Goal: Find specific page/section: Find specific page/section

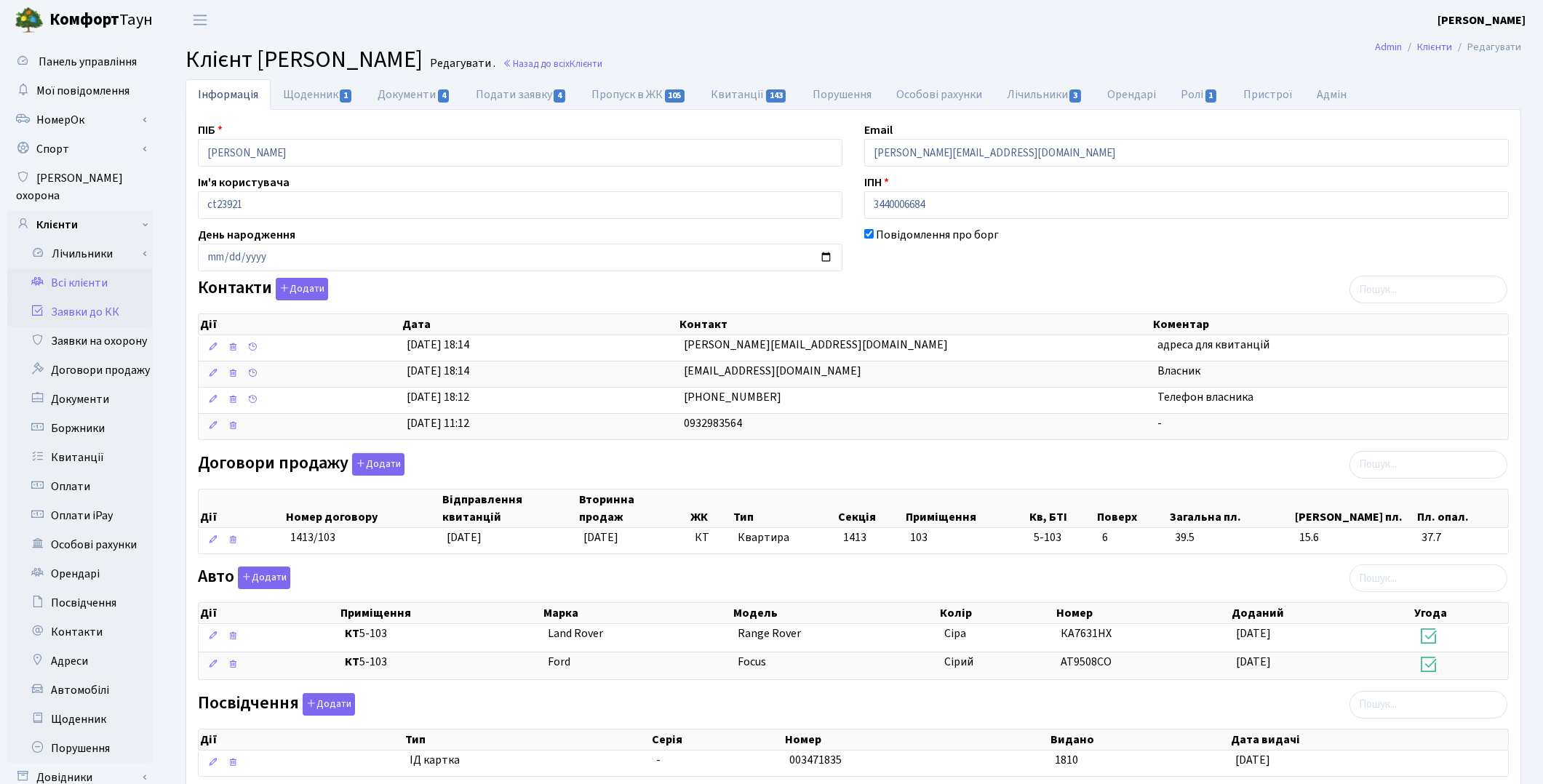
click at [98, 304] on link "Заявки до КК" at bounding box center [80, 312] width 146 height 29
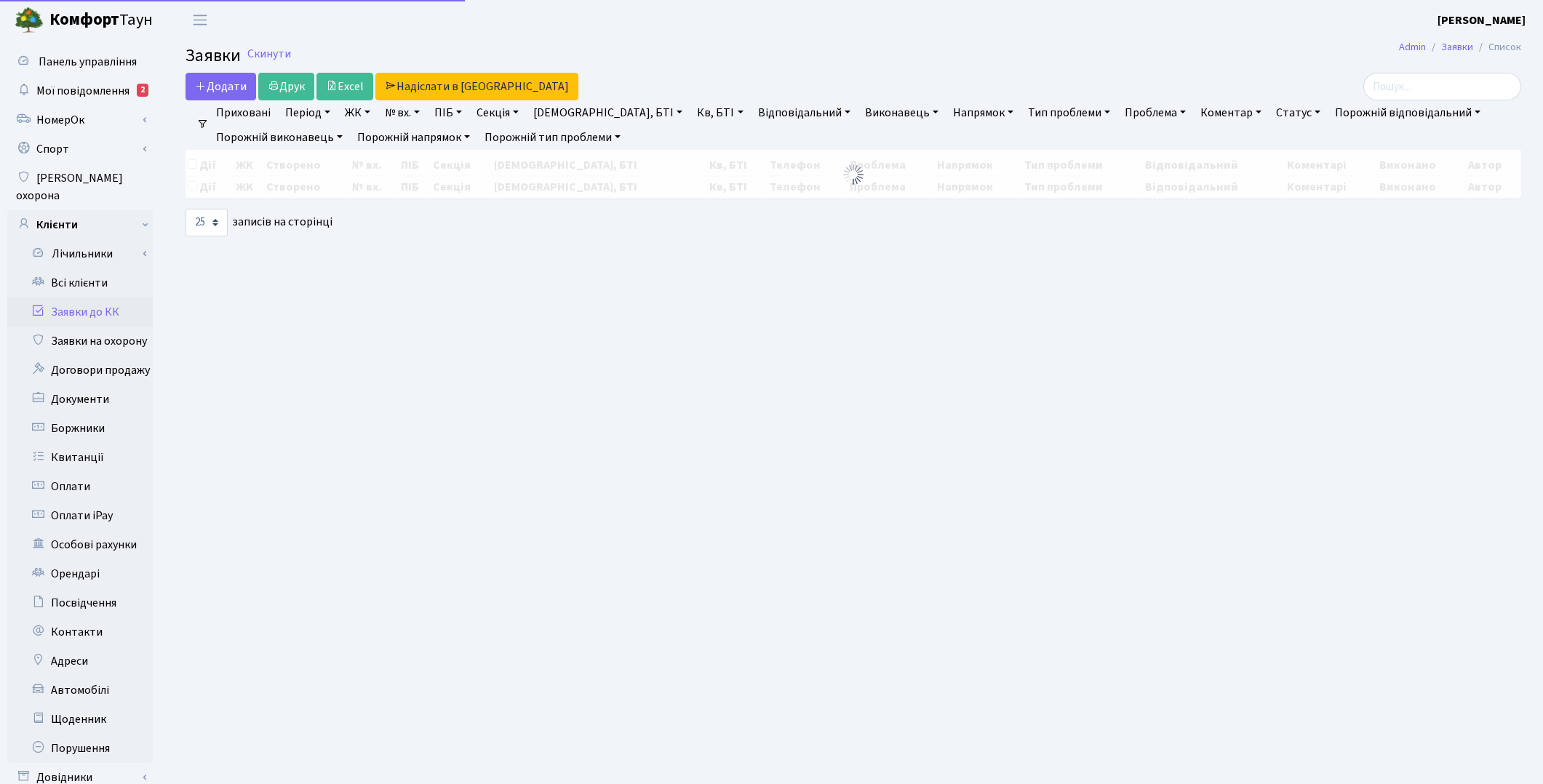
select select "25"
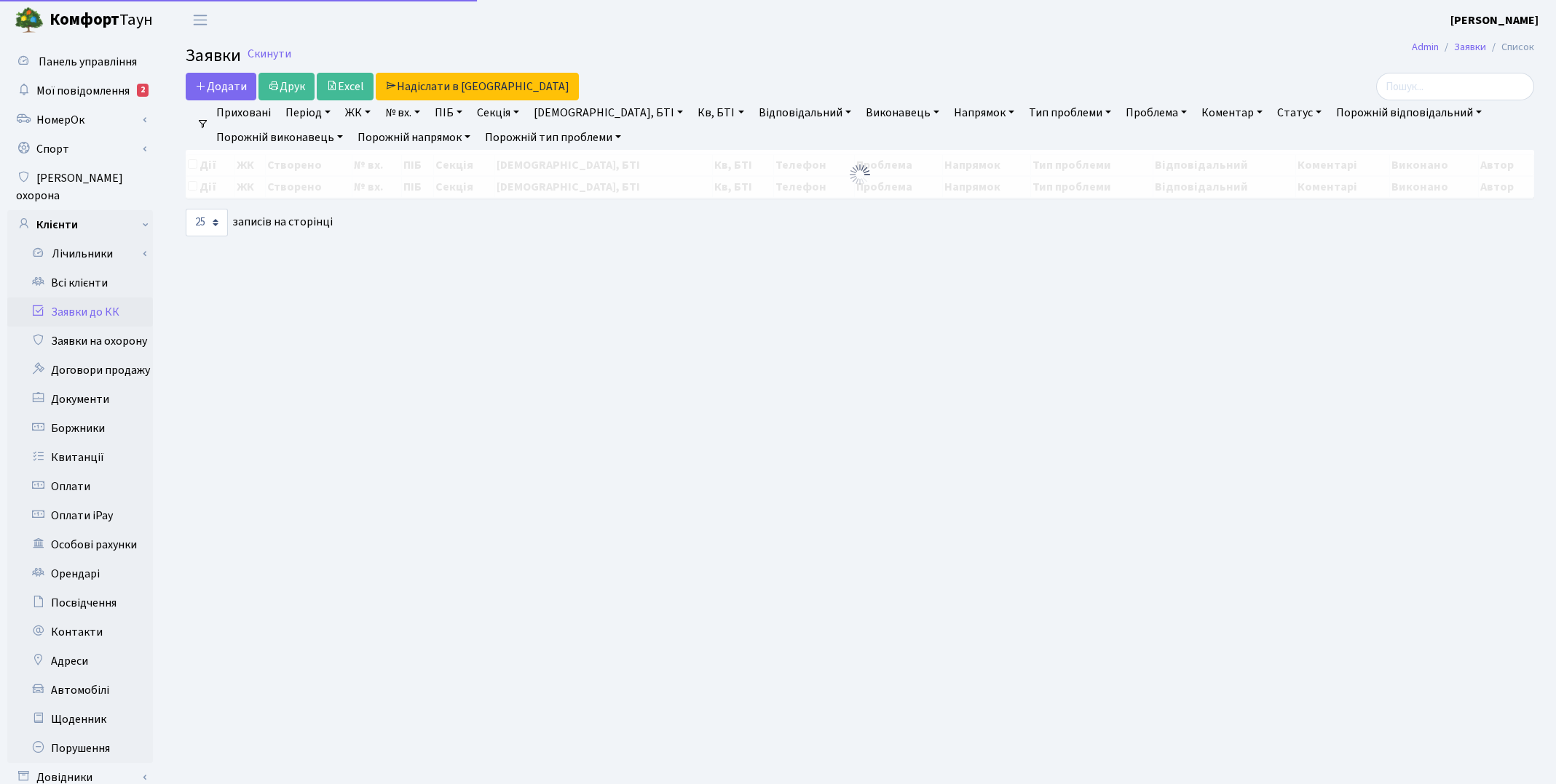
select select "25"
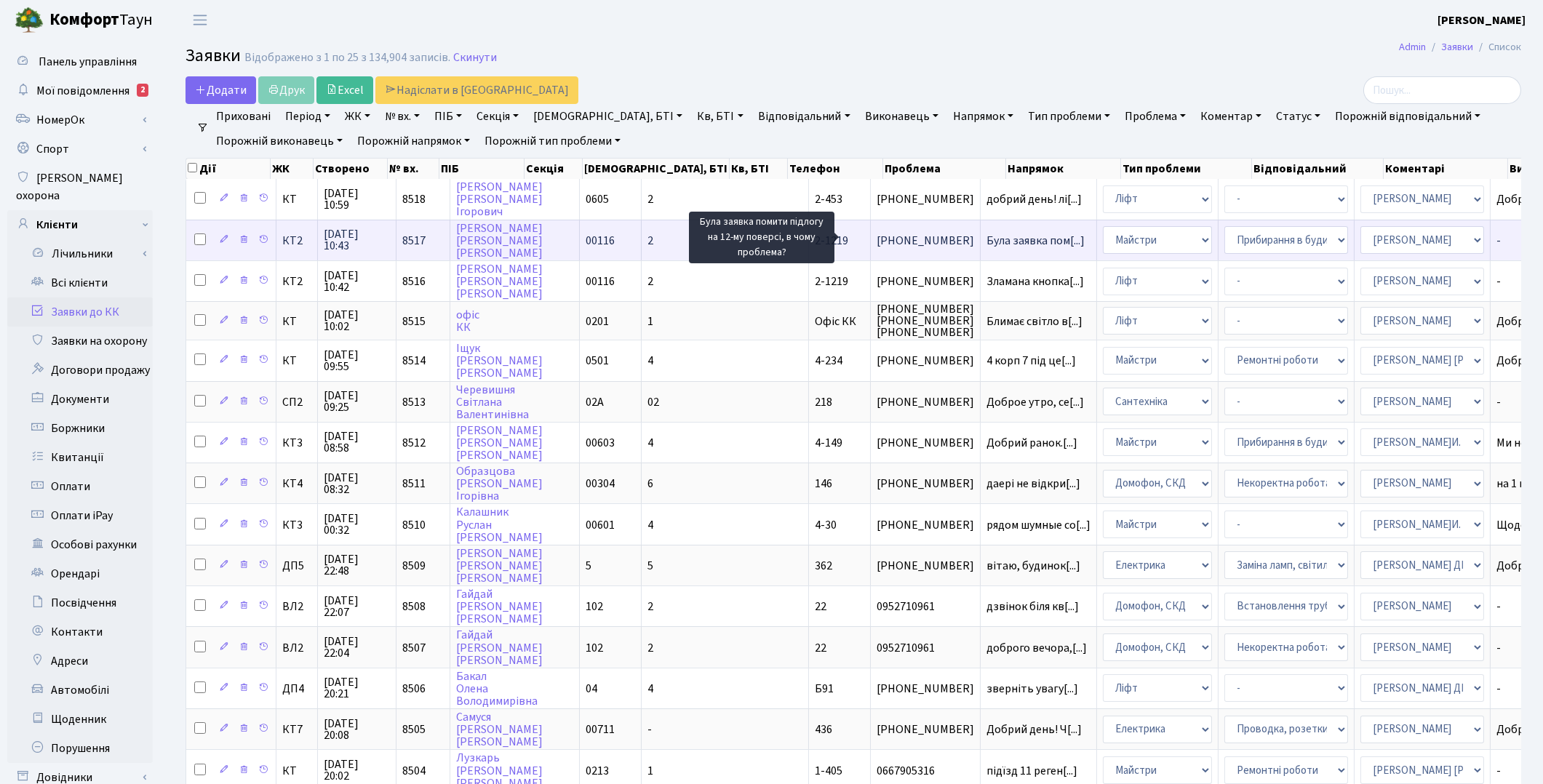
click at [987, 238] on span "Була заявка пом[...]" at bounding box center [1036, 240] width 98 height 16
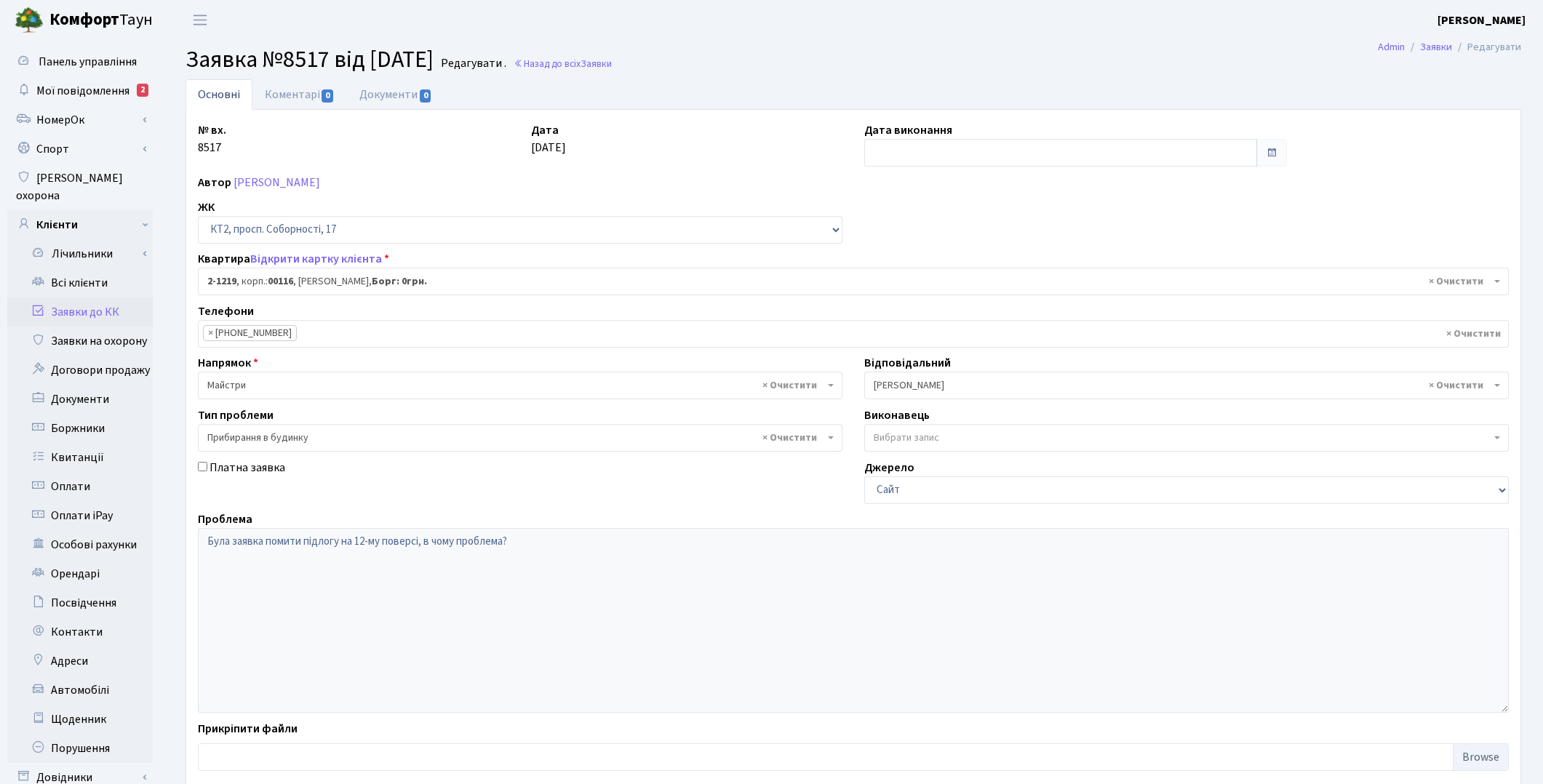
select select "12834"
select select "58"
click at [89, 88] on span "Мої повідомлення" at bounding box center [83, 91] width 93 height 16
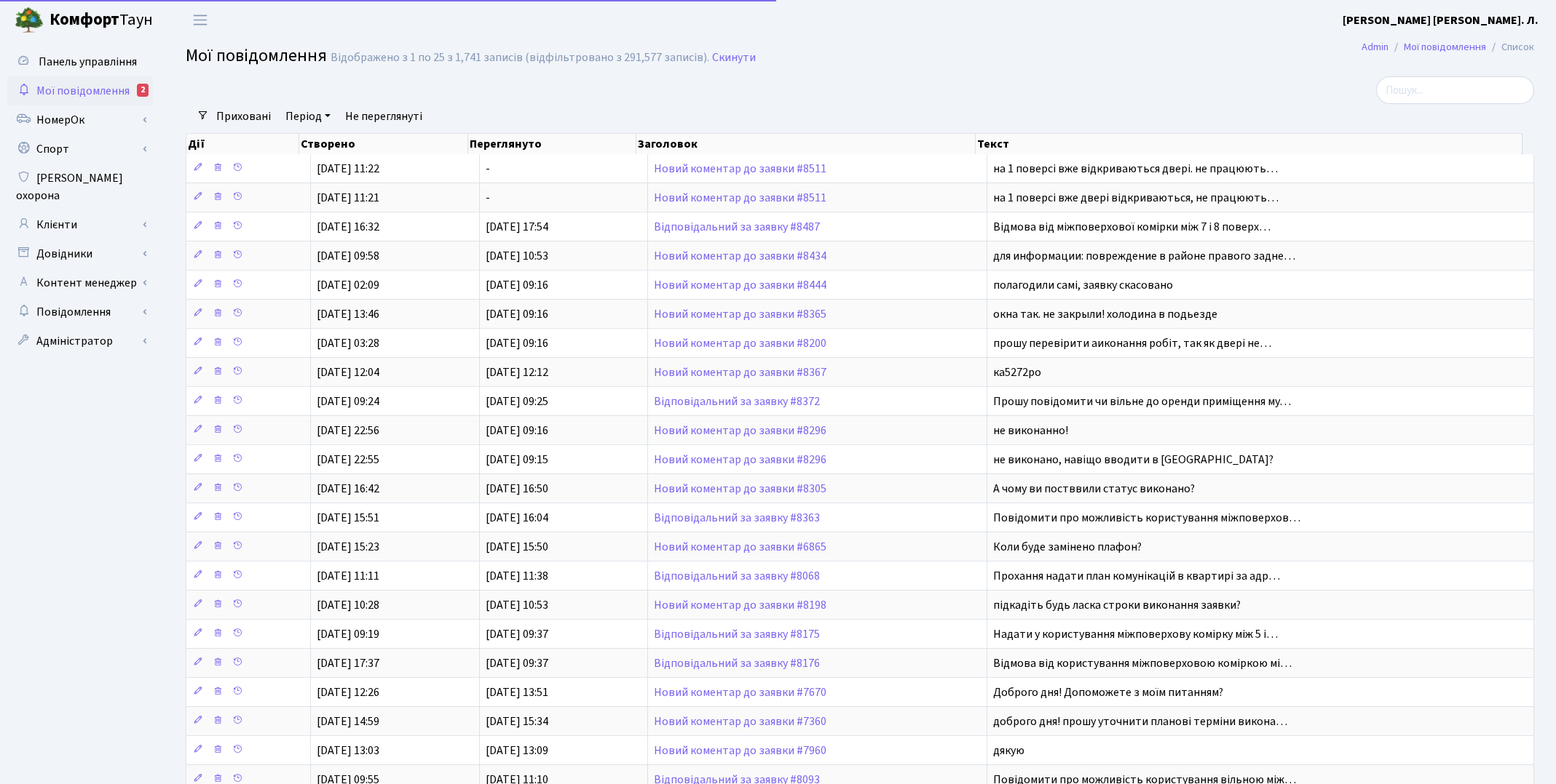
select select "25"
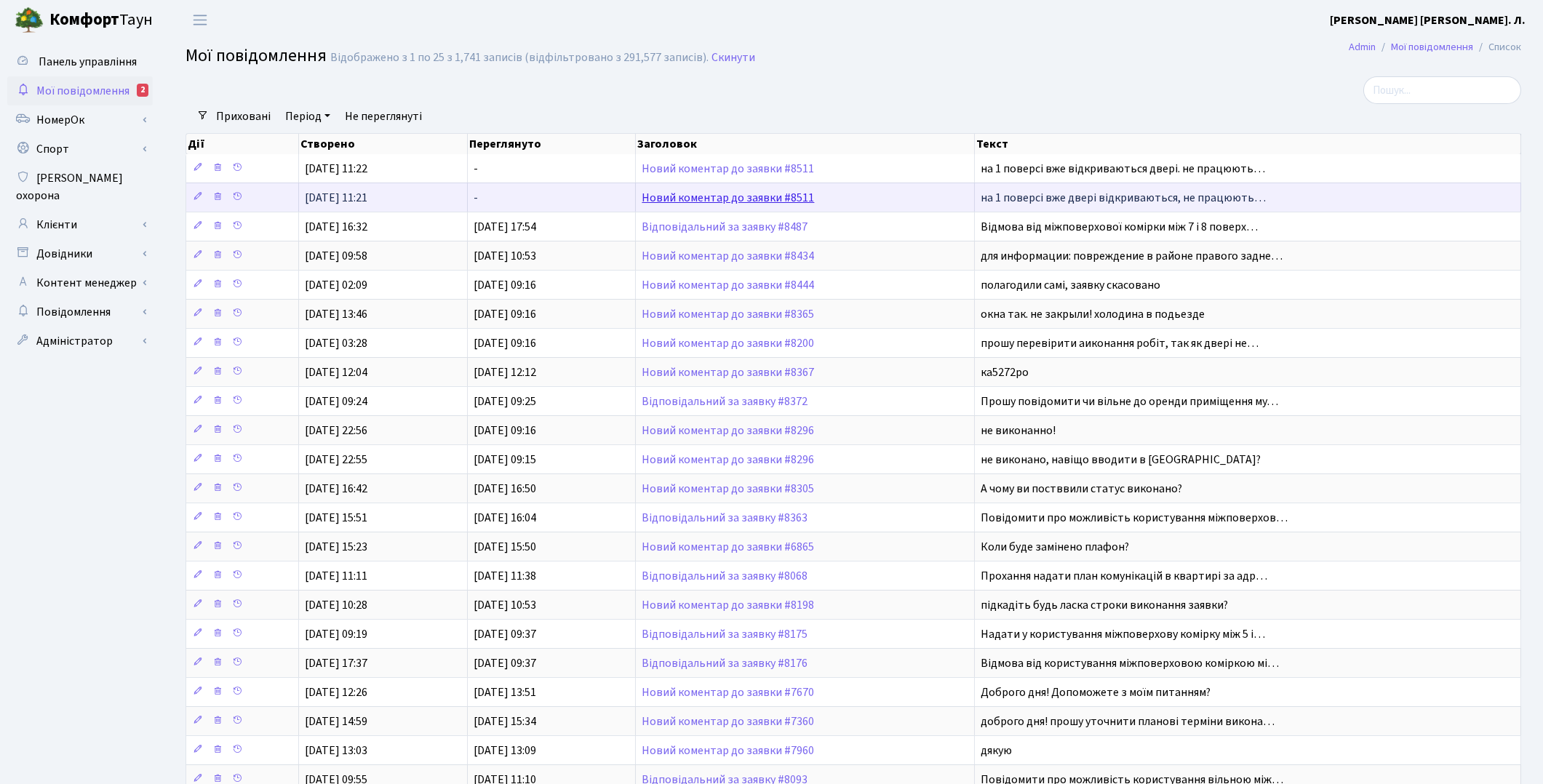
click at [735, 202] on link "Новий коментар до заявки #8511" at bounding box center [728, 198] width 172 height 16
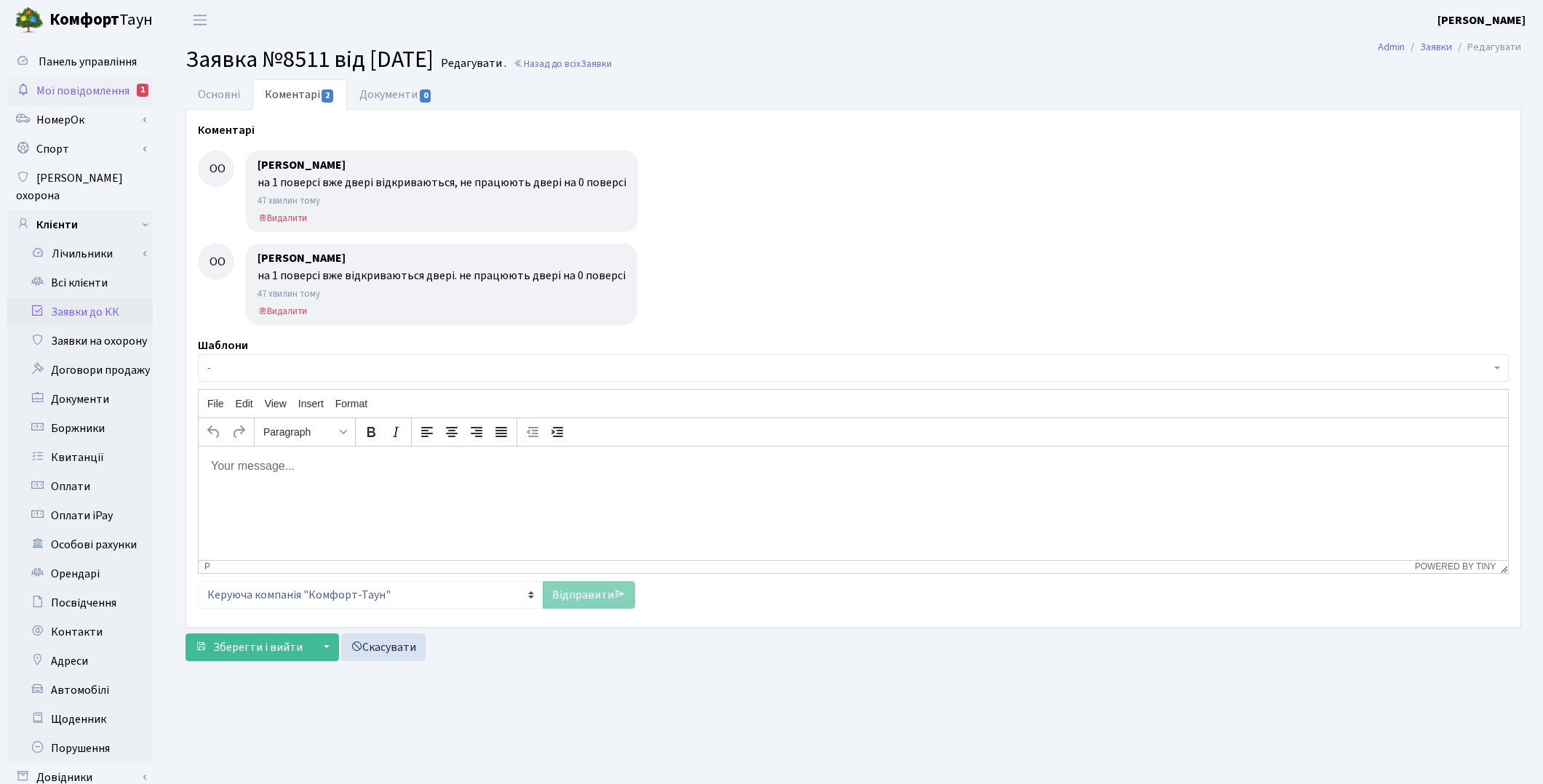
click at [78, 89] on span "Мої повідомлення" at bounding box center [83, 91] width 93 height 16
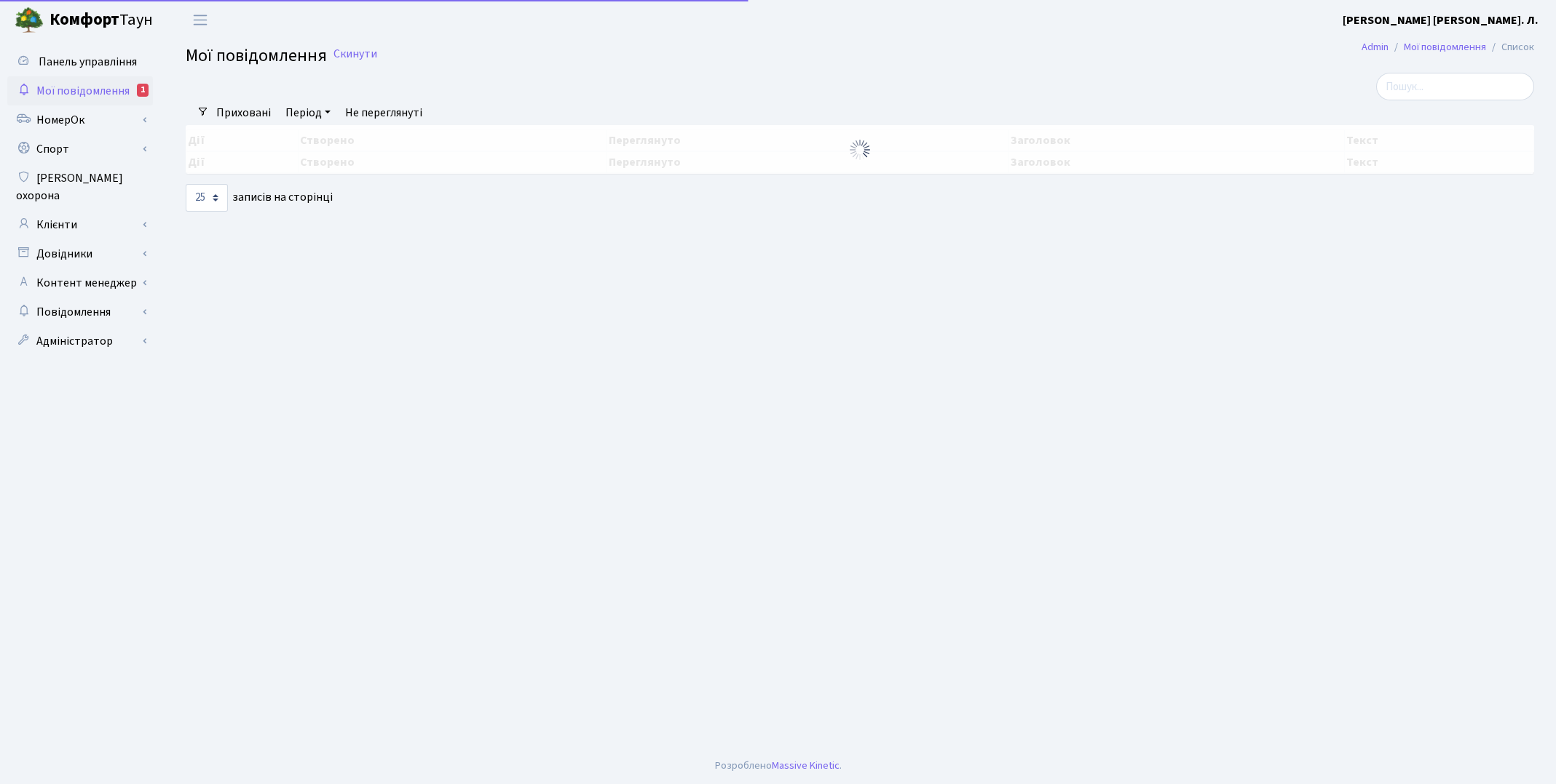
select select "25"
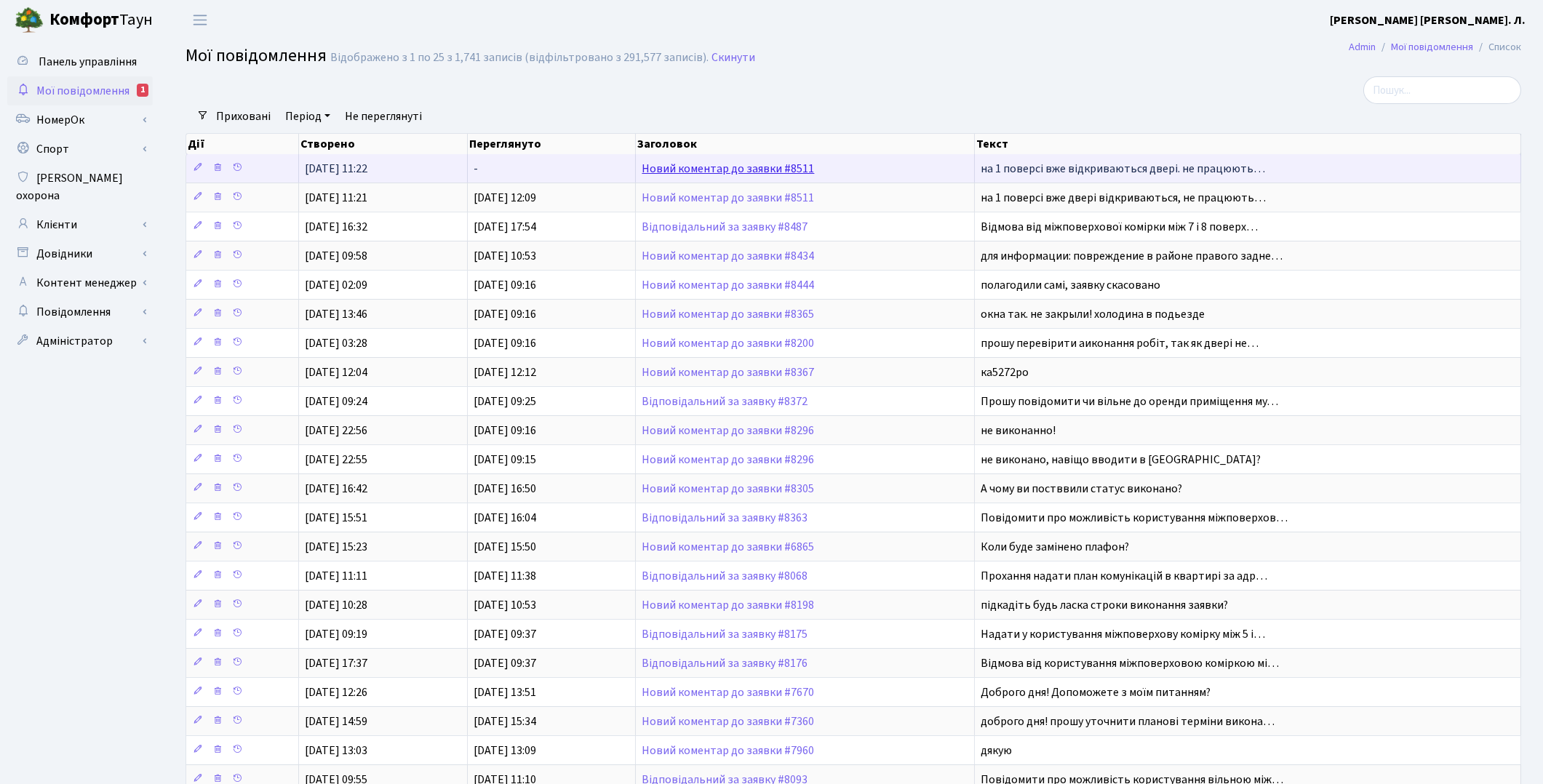
click at [688, 169] on link "Новий коментар до заявки #8511" at bounding box center [728, 169] width 172 height 16
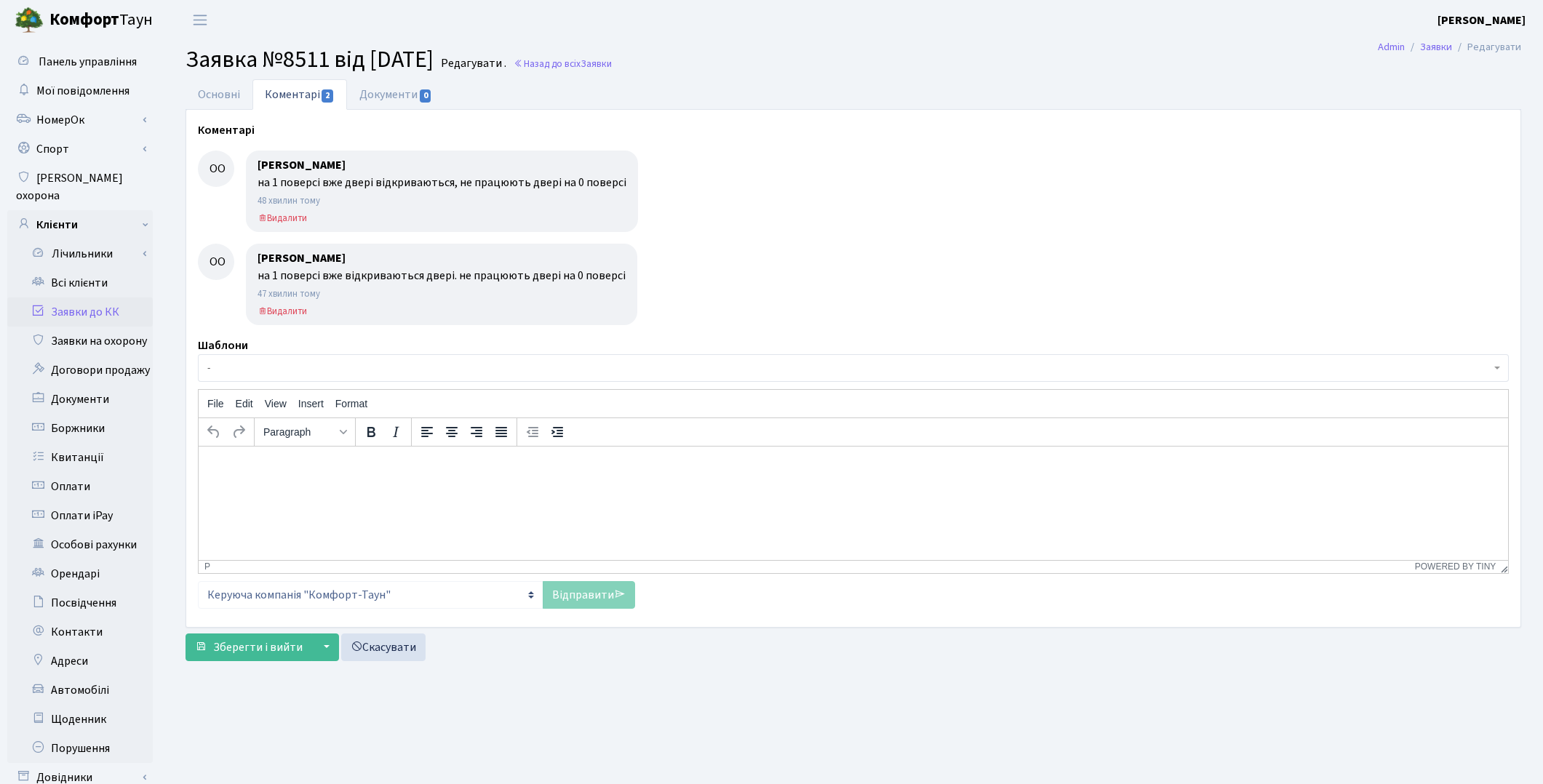
select select "16869"
select select "38"
click at [198, 99] on link "Основні" at bounding box center [219, 94] width 67 height 30
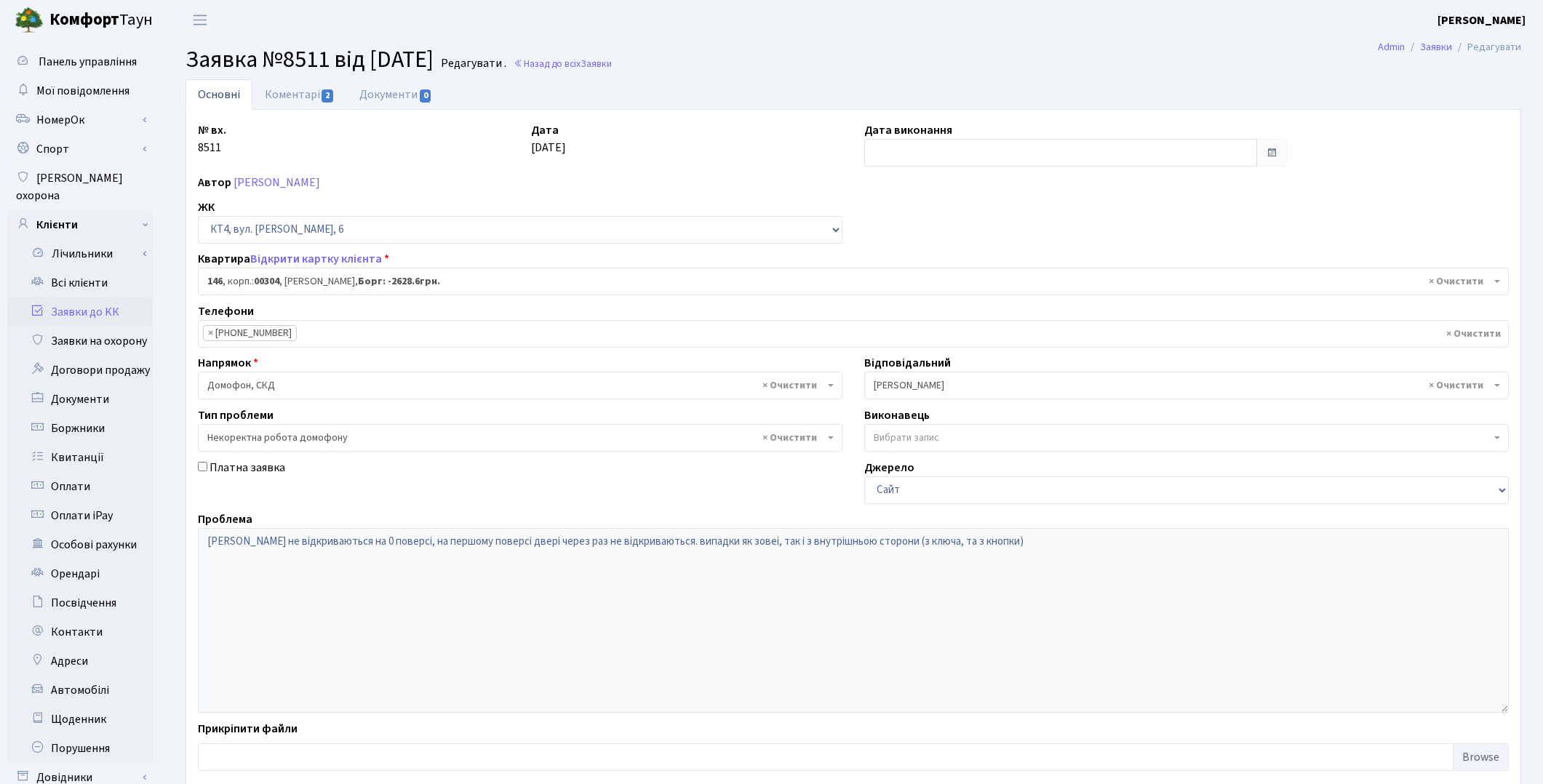
click at [63, 297] on link "Заявки до КК" at bounding box center [80, 312] width 146 height 29
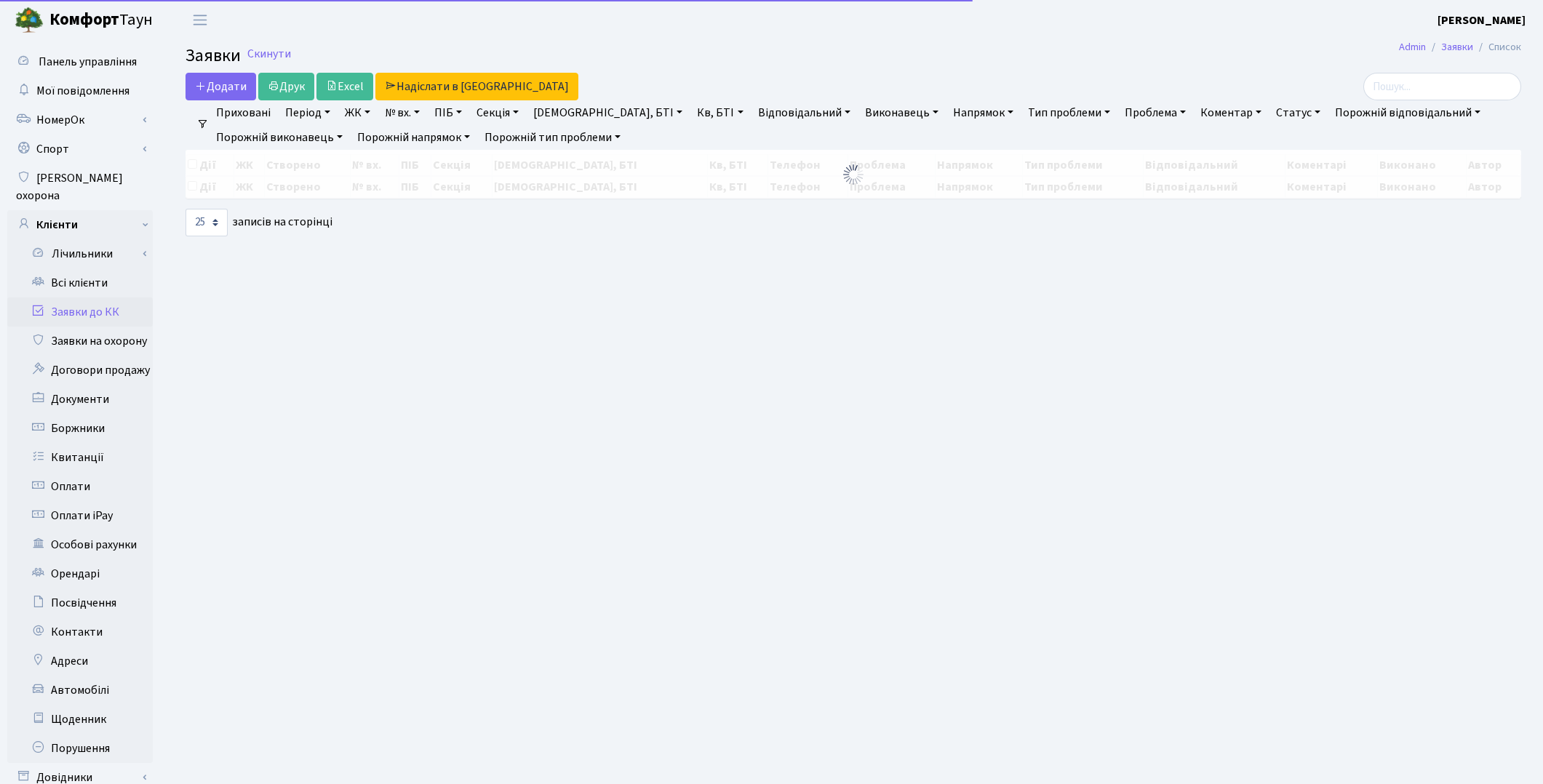
select select "25"
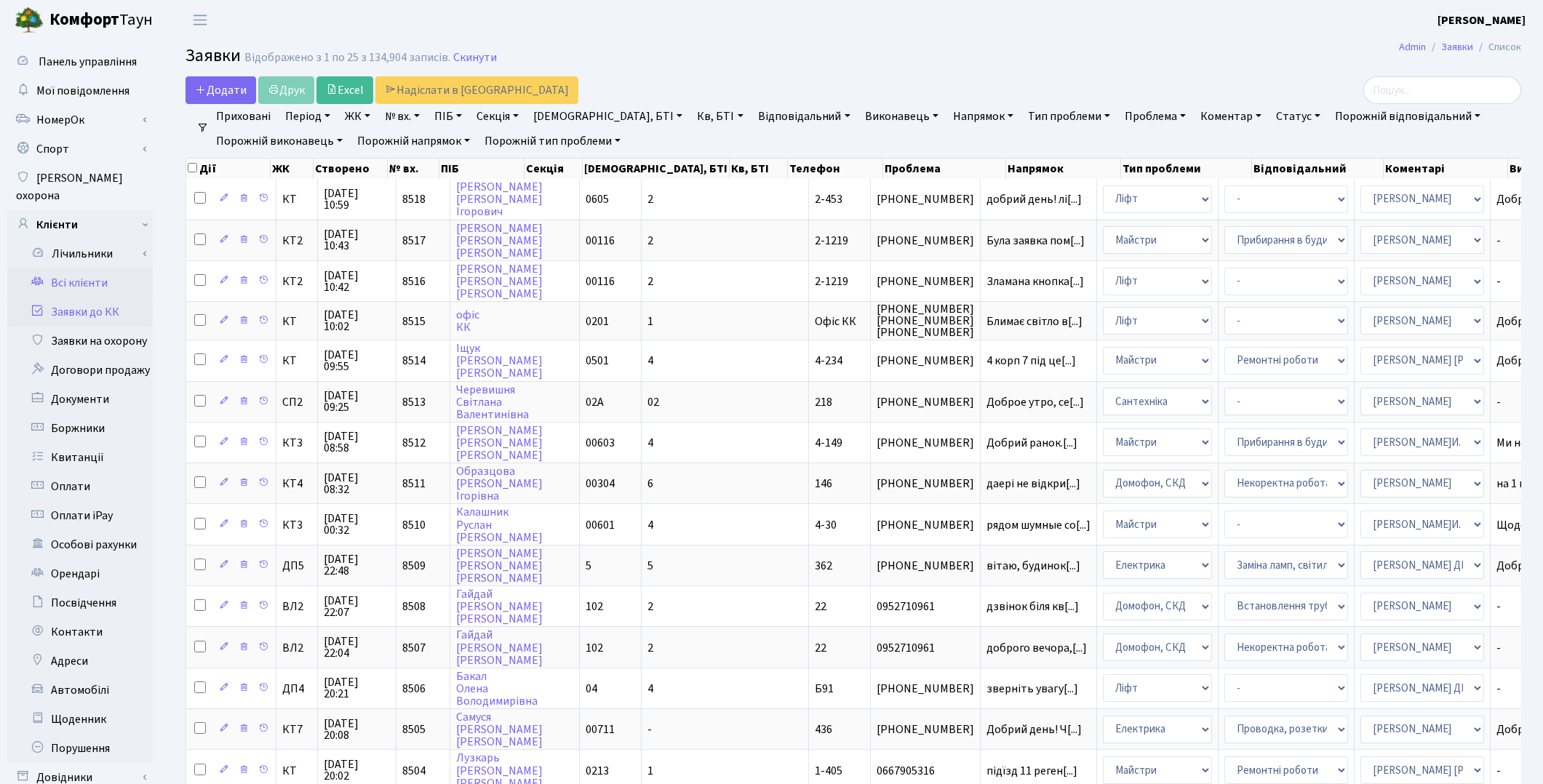
click at [88, 270] on link "Всі клієнти" at bounding box center [80, 283] width 146 height 29
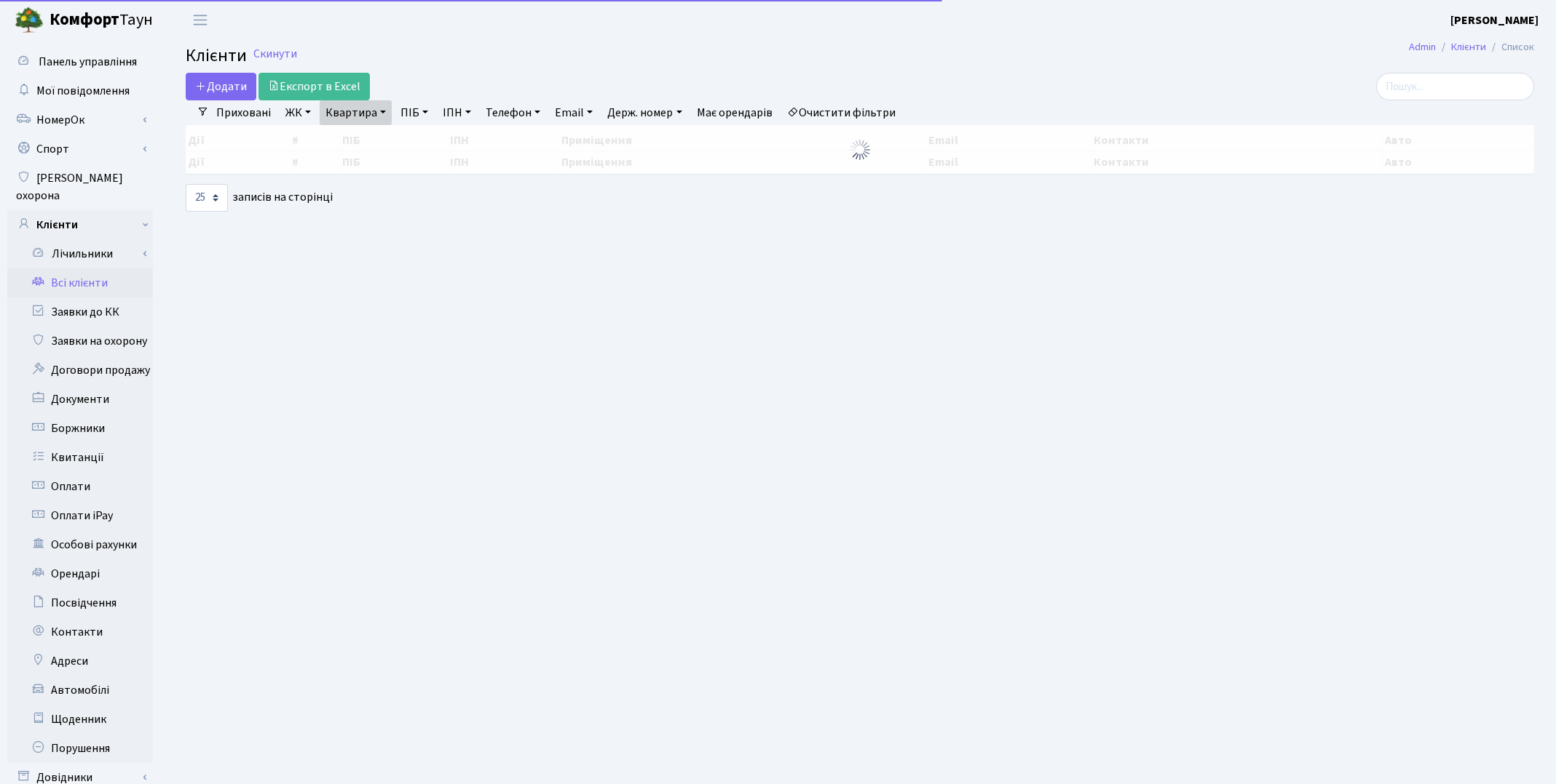
select select "25"
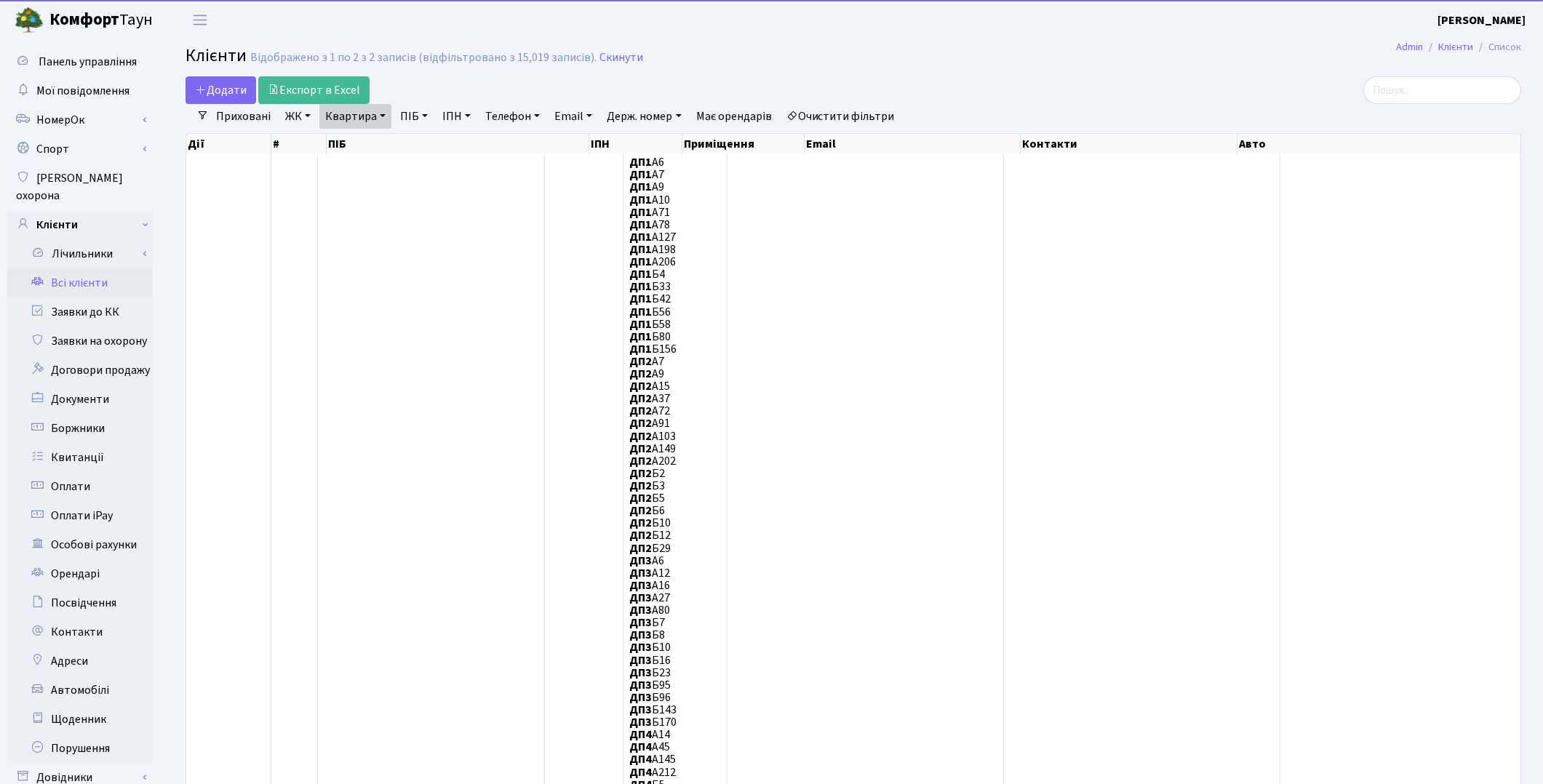
click at [845, 114] on link "Очистити фільтри" at bounding box center [841, 116] width 120 height 24
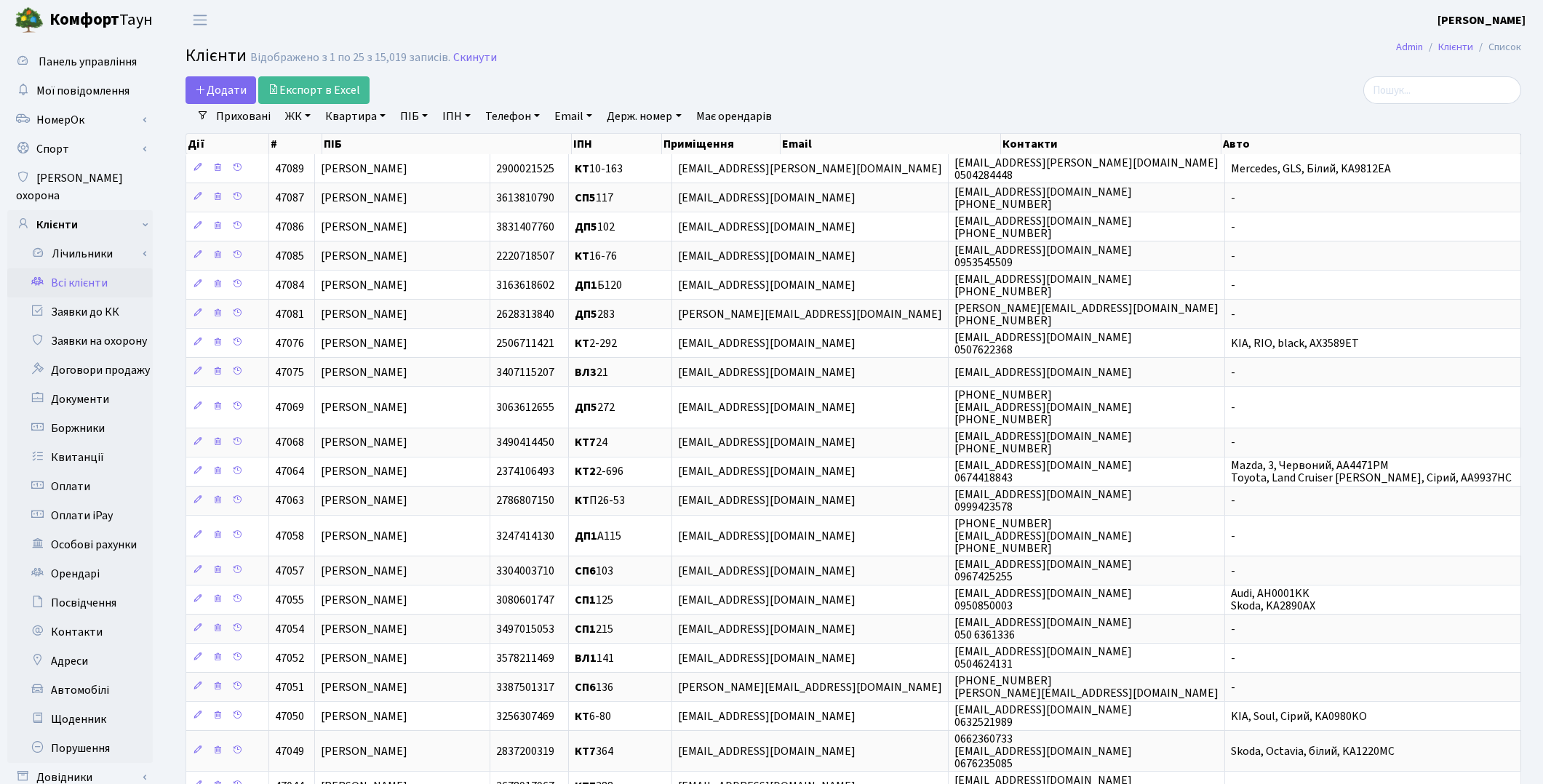
click at [346, 117] on link "Квартира" at bounding box center [355, 116] width 72 height 24
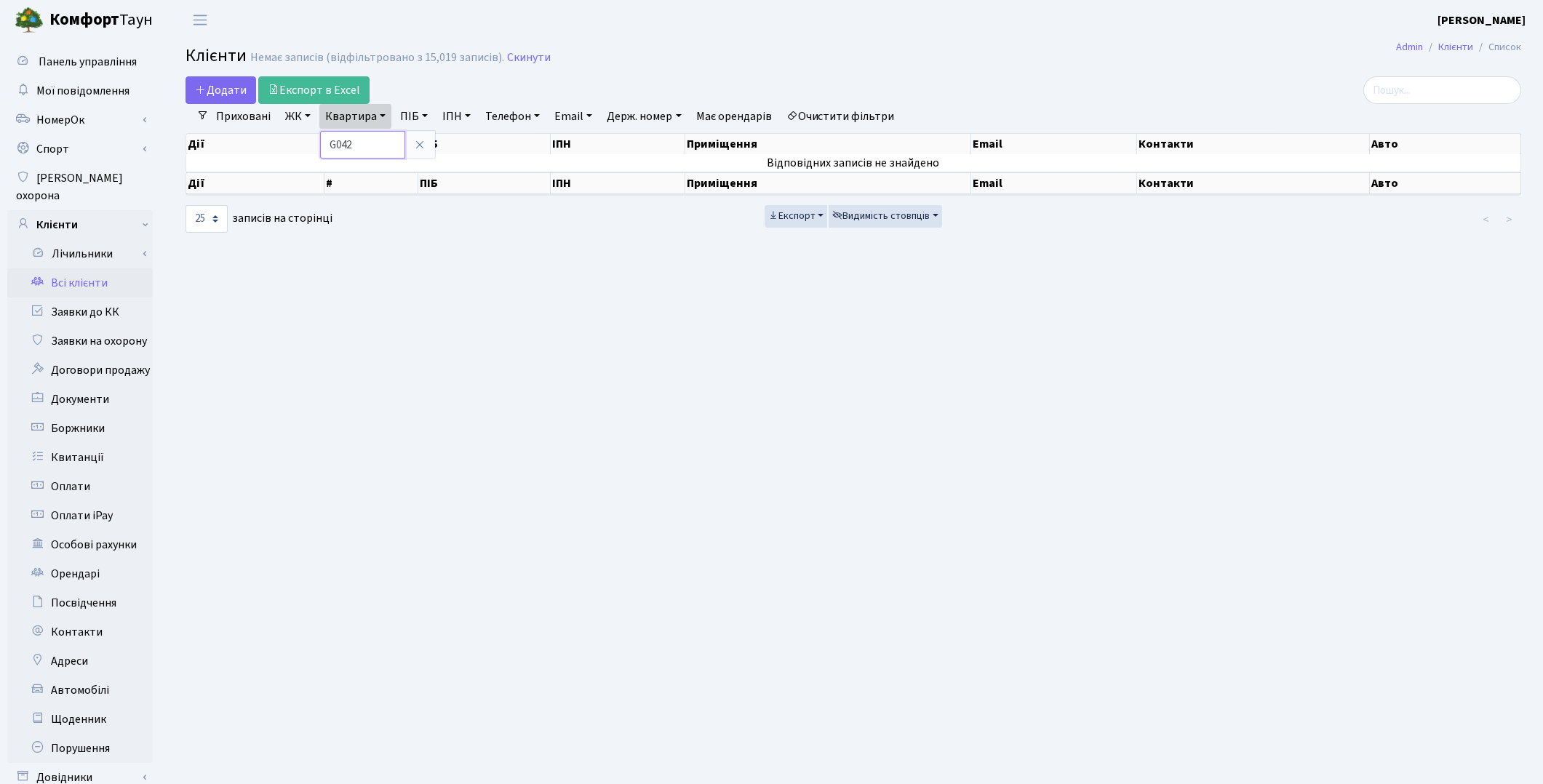
click at [339, 143] on input "G042" at bounding box center [363, 145] width 85 height 27
type input "П042"
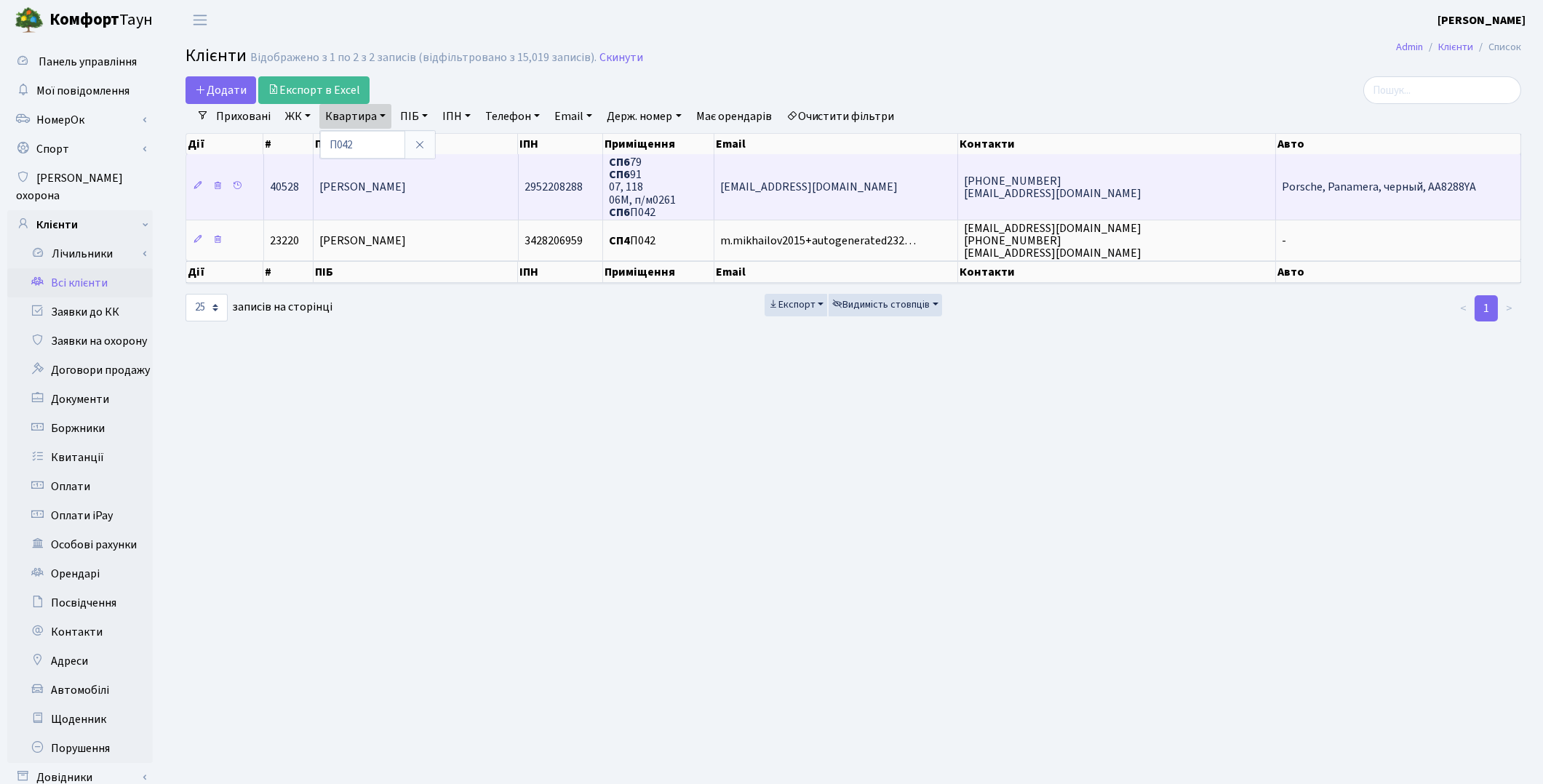
click at [406, 188] on span "[PERSON_NAME]" at bounding box center [363, 188] width 87 height 16
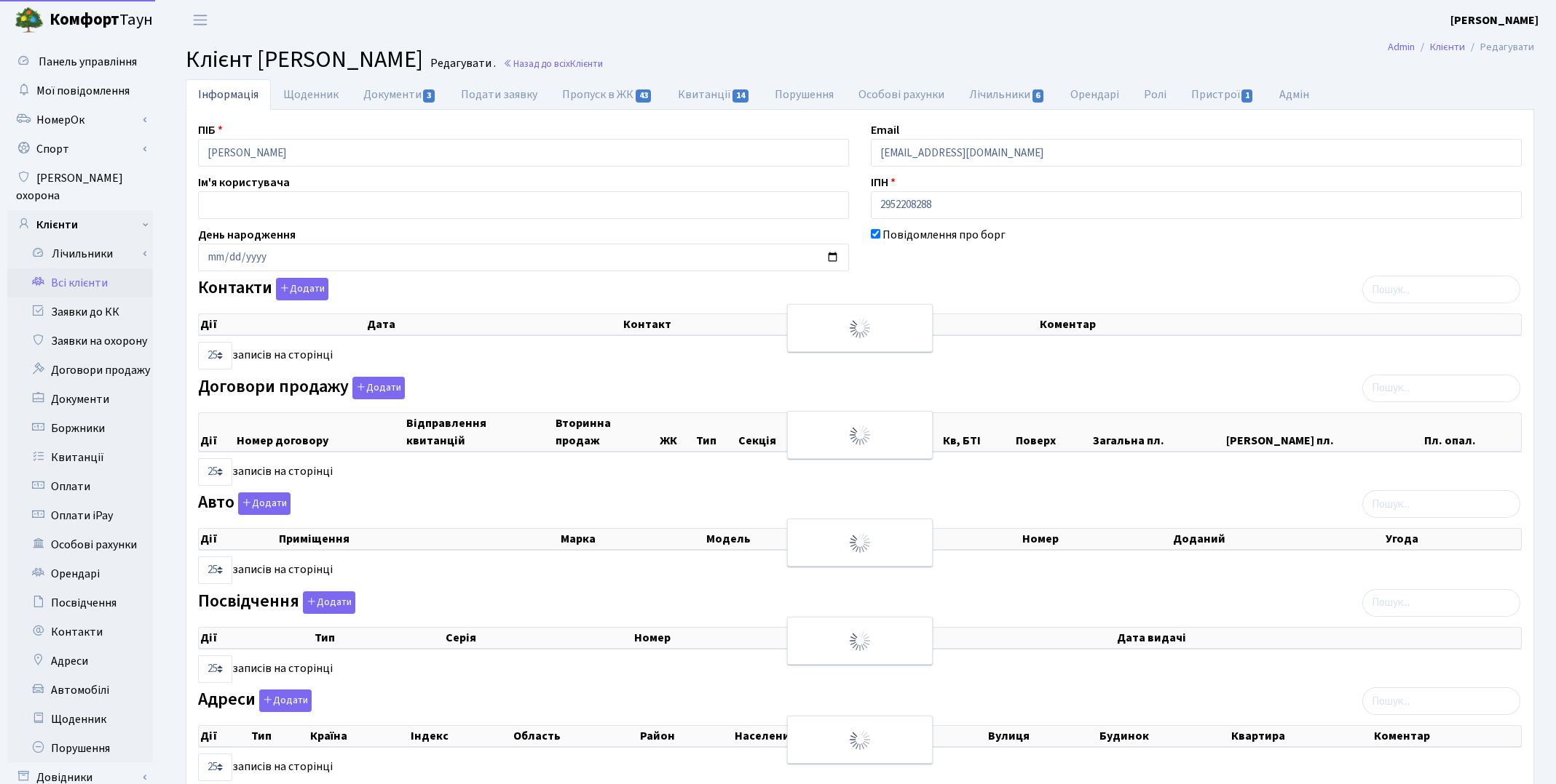
select select "25"
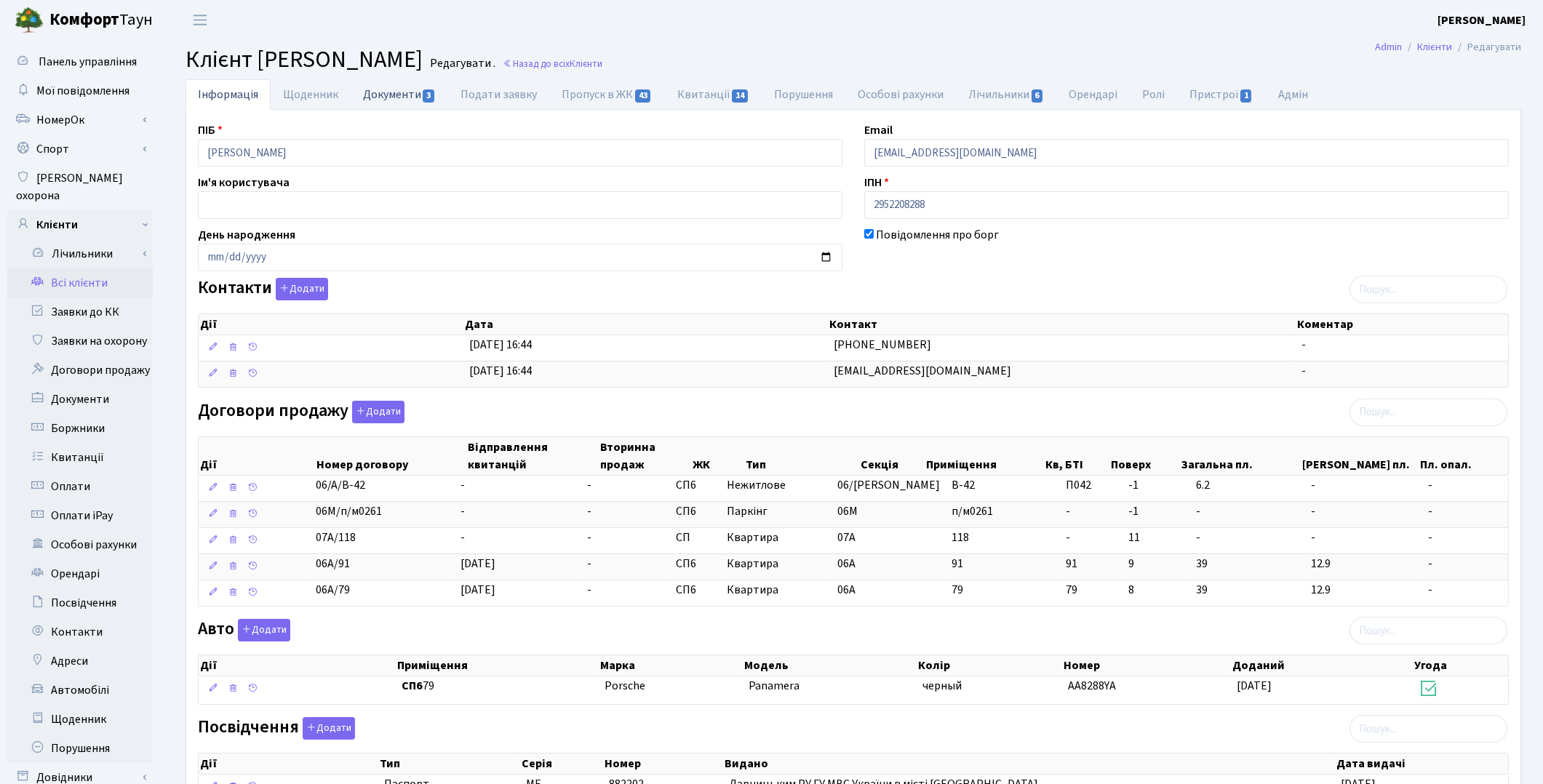
click at [391, 100] on link "Документи 3" at bounding box center [400, 94] width 98 height 30
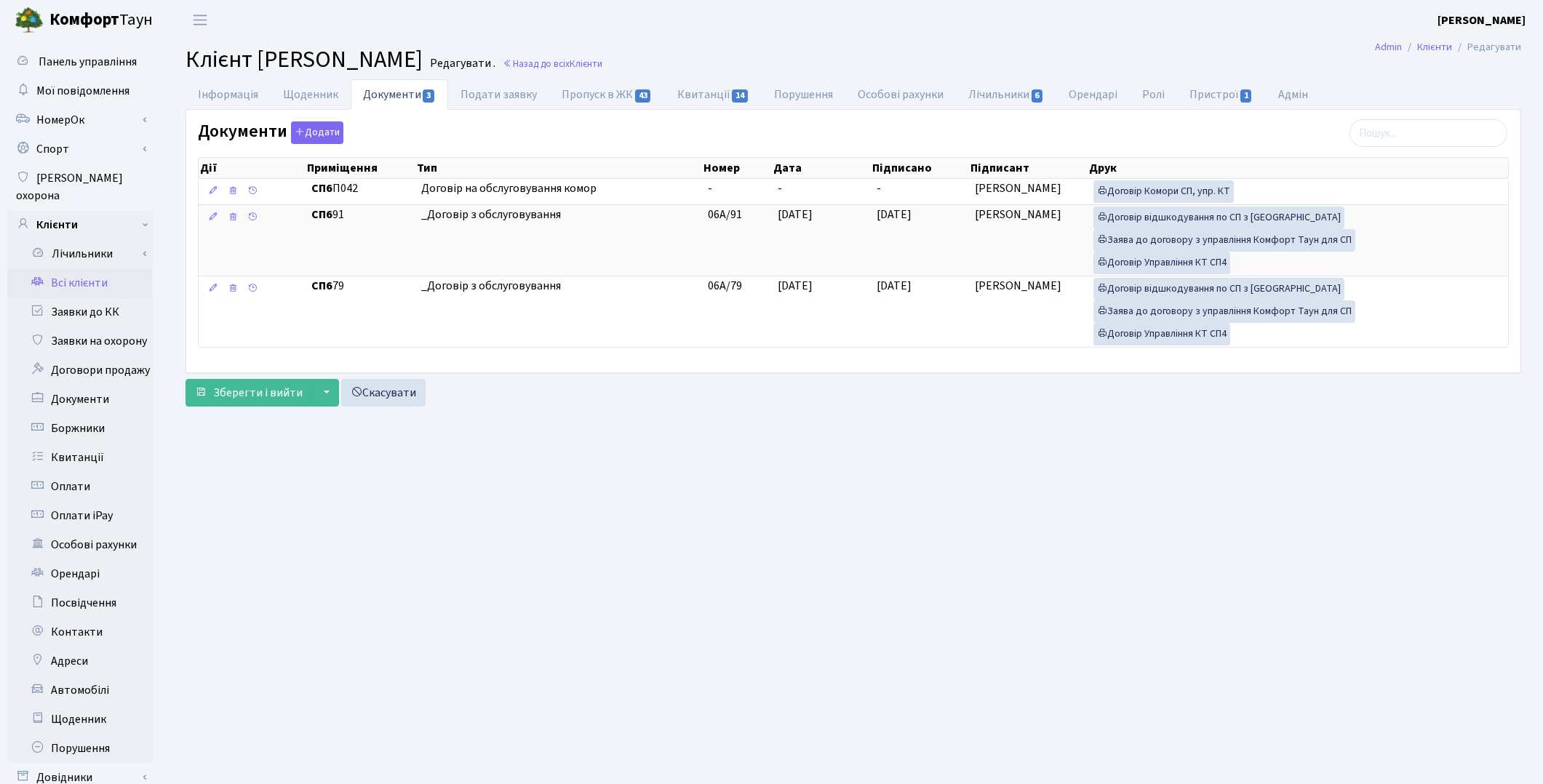
click at [88, 268] on link "Всі клієнти" at bounding box center [80, 283] width 146 height 29
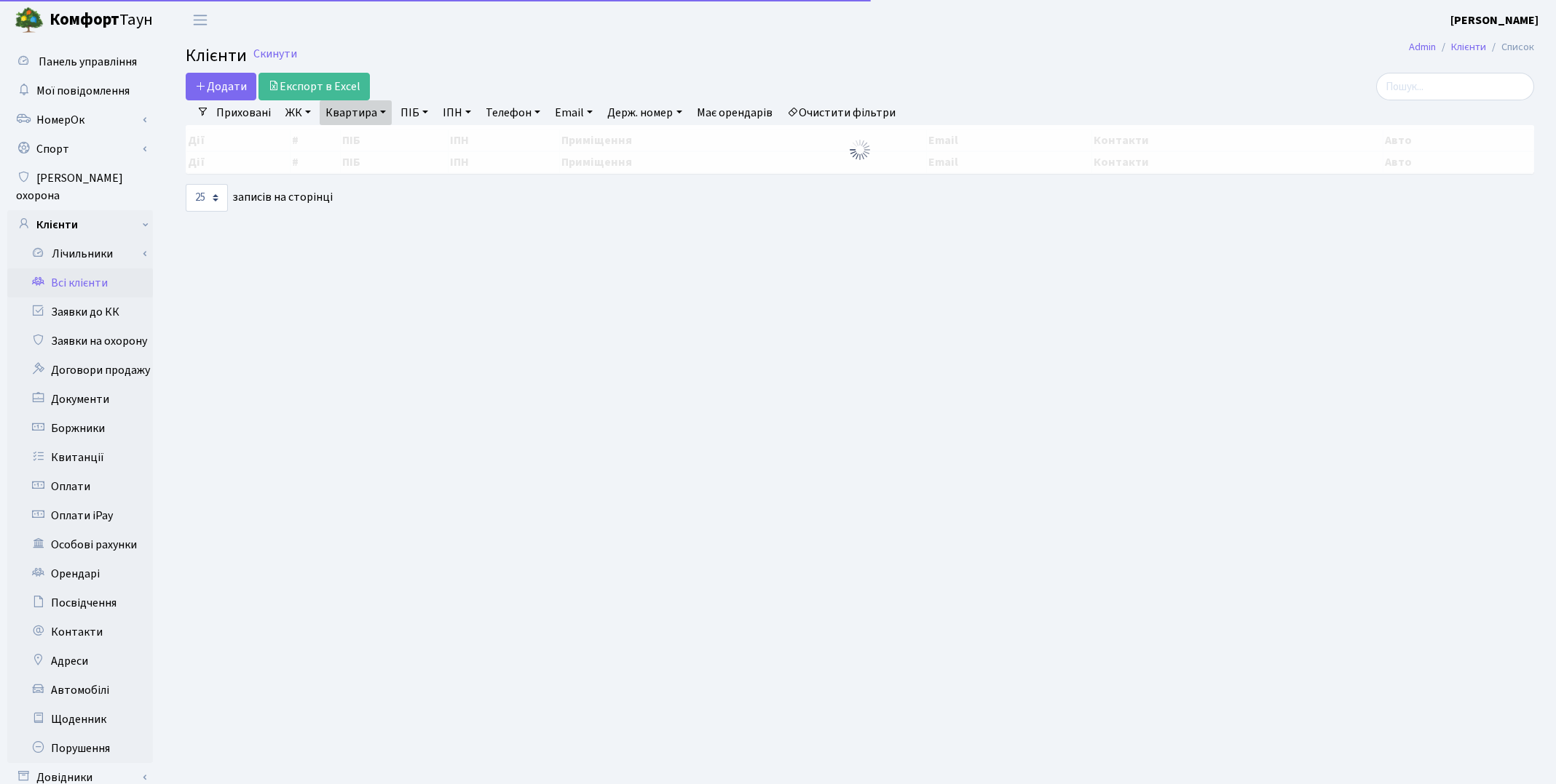
select select "25"
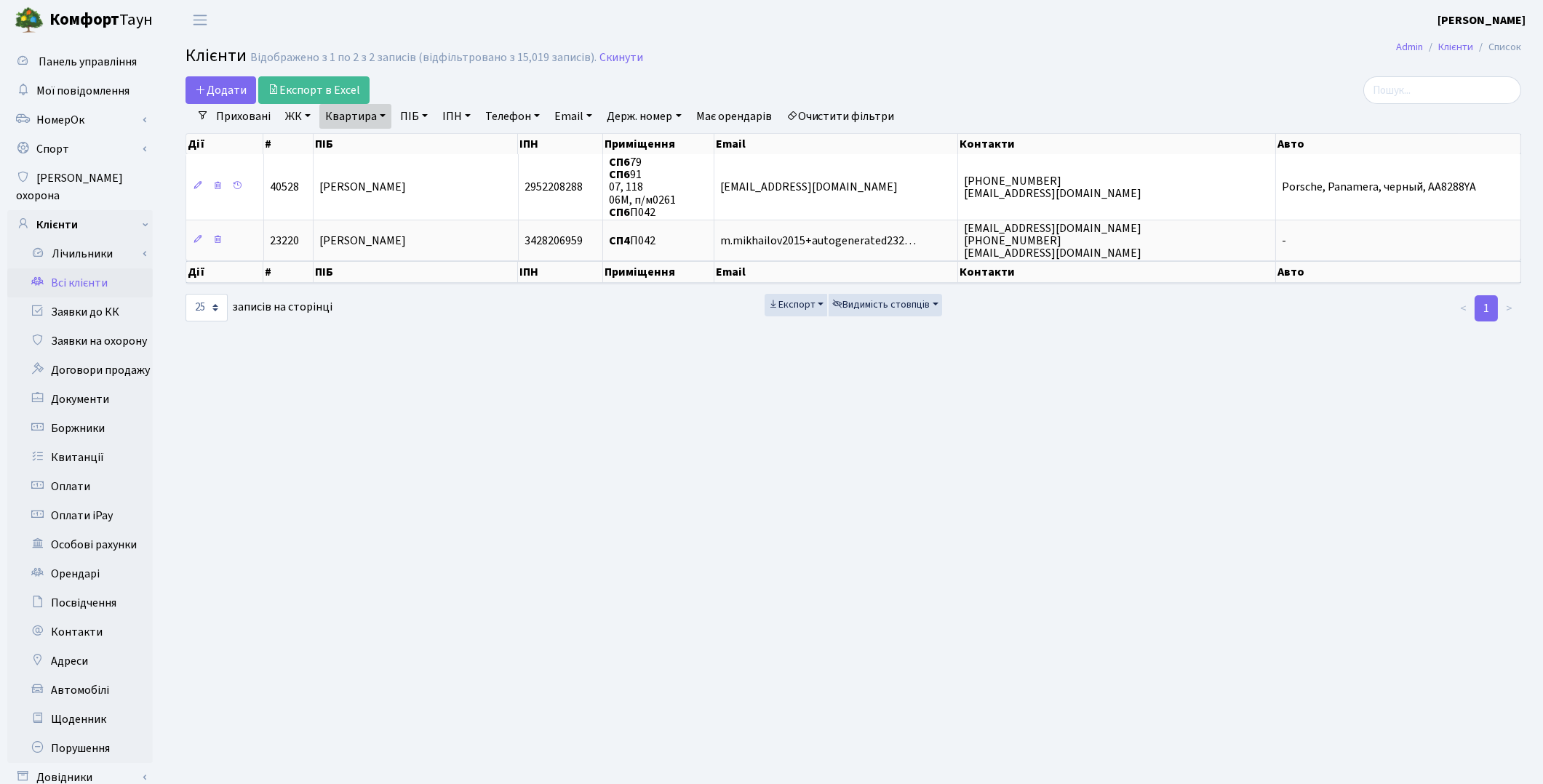
click at [342, 119] on link "Квартира" at bounding box center [355, 116] width 72 height 24
click at [364, 133] on input "П042" at bounding box center [363, 145] width 85 height 27
type input "П"
type input "105"
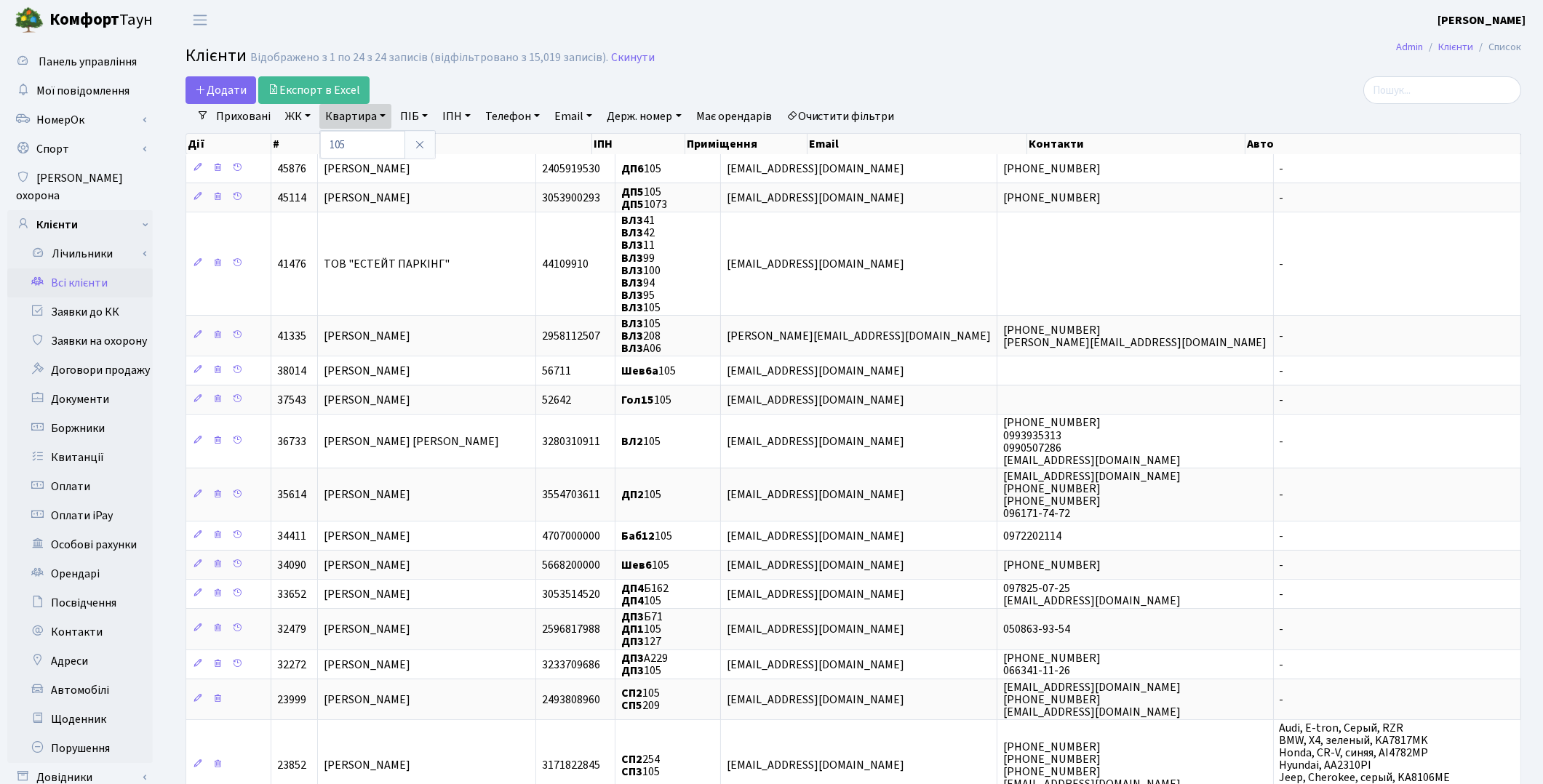
click at [291, 114] on link "ЖК" at bounding box center [297, 116] width 37 height 24
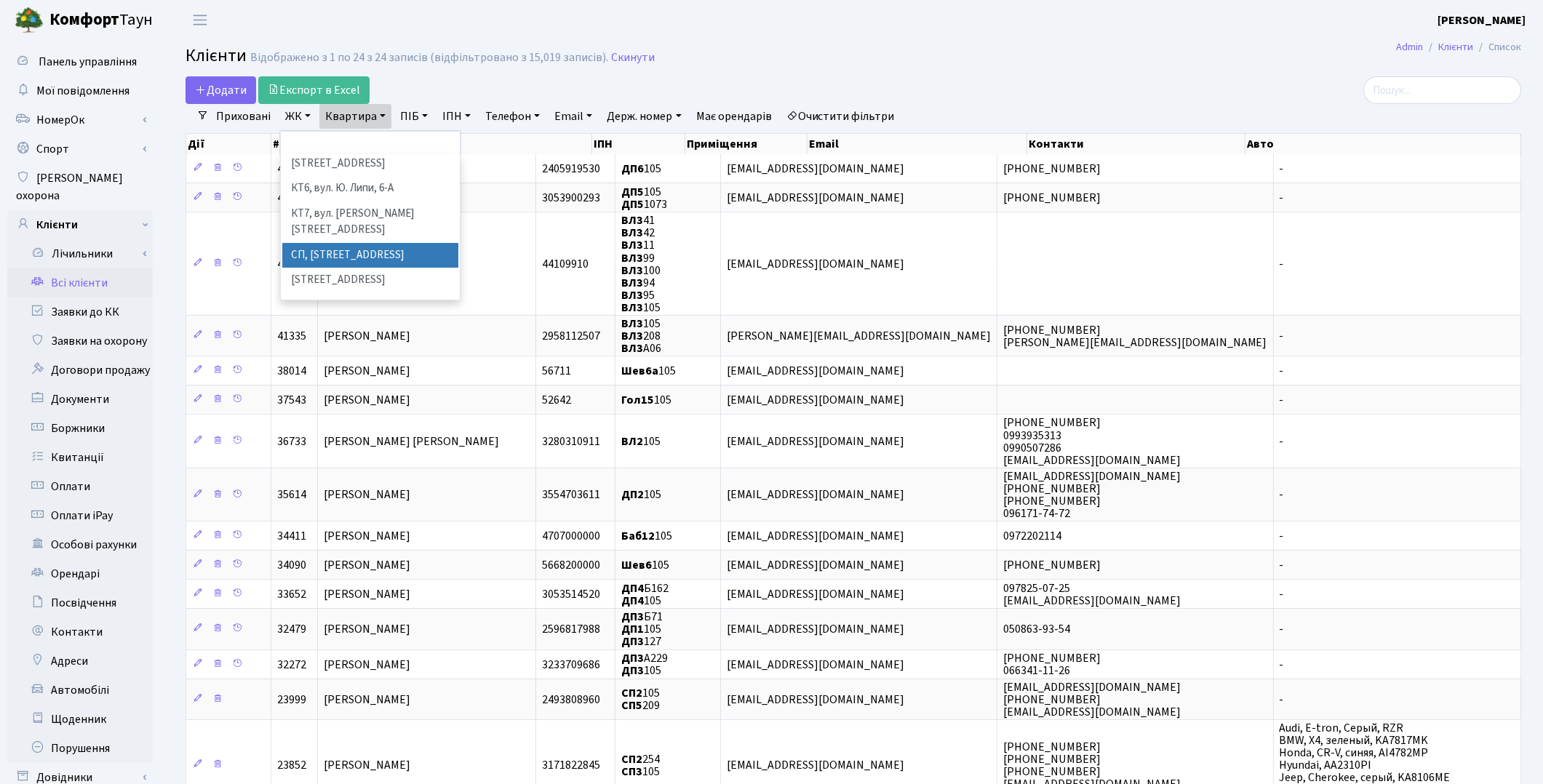
scroll to position [243, 0]
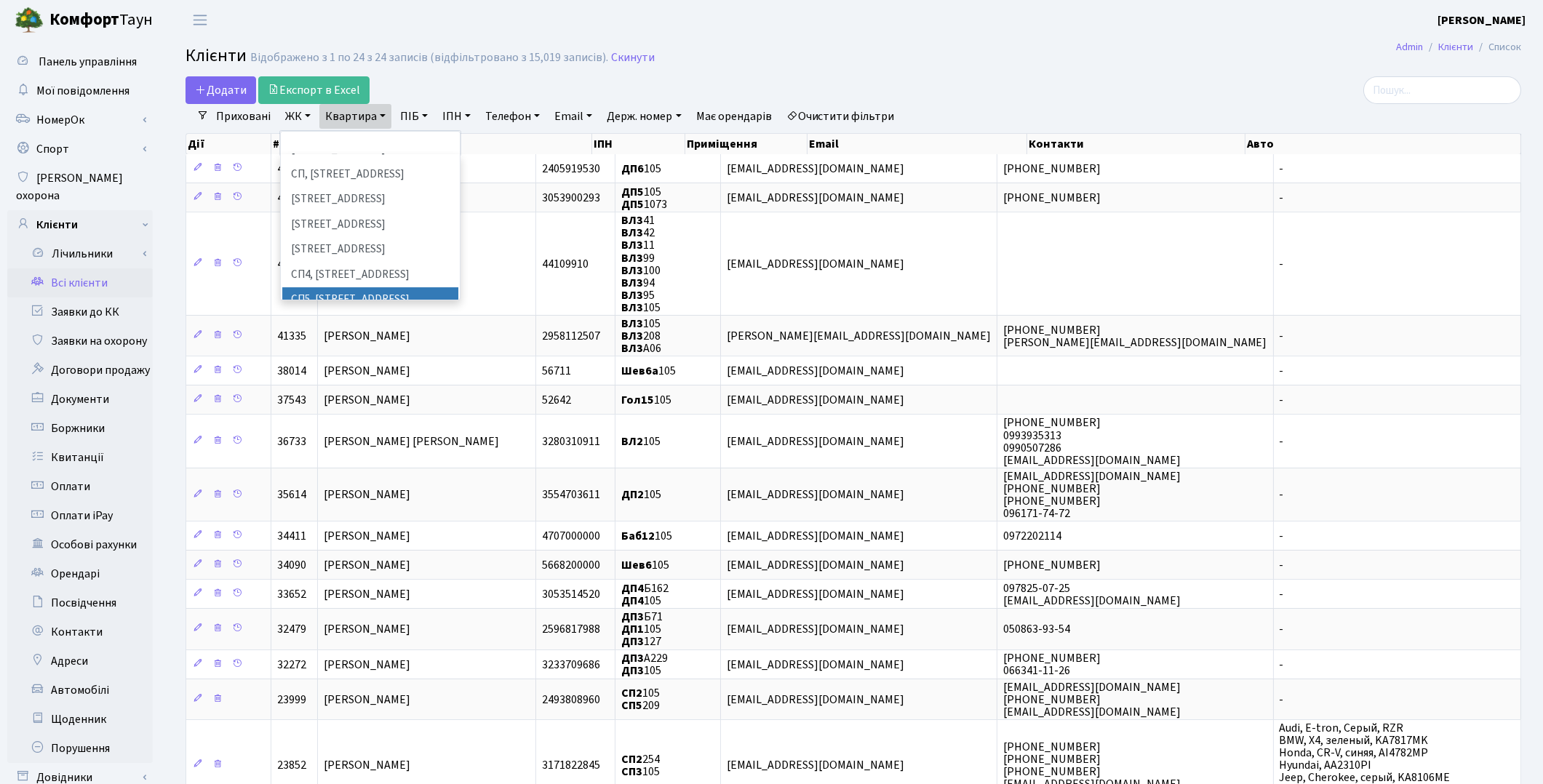
click at [347, 288] on li "СП5, Столичне шосе, 3-А" at bounding box center [370, 300] width 176 height 25
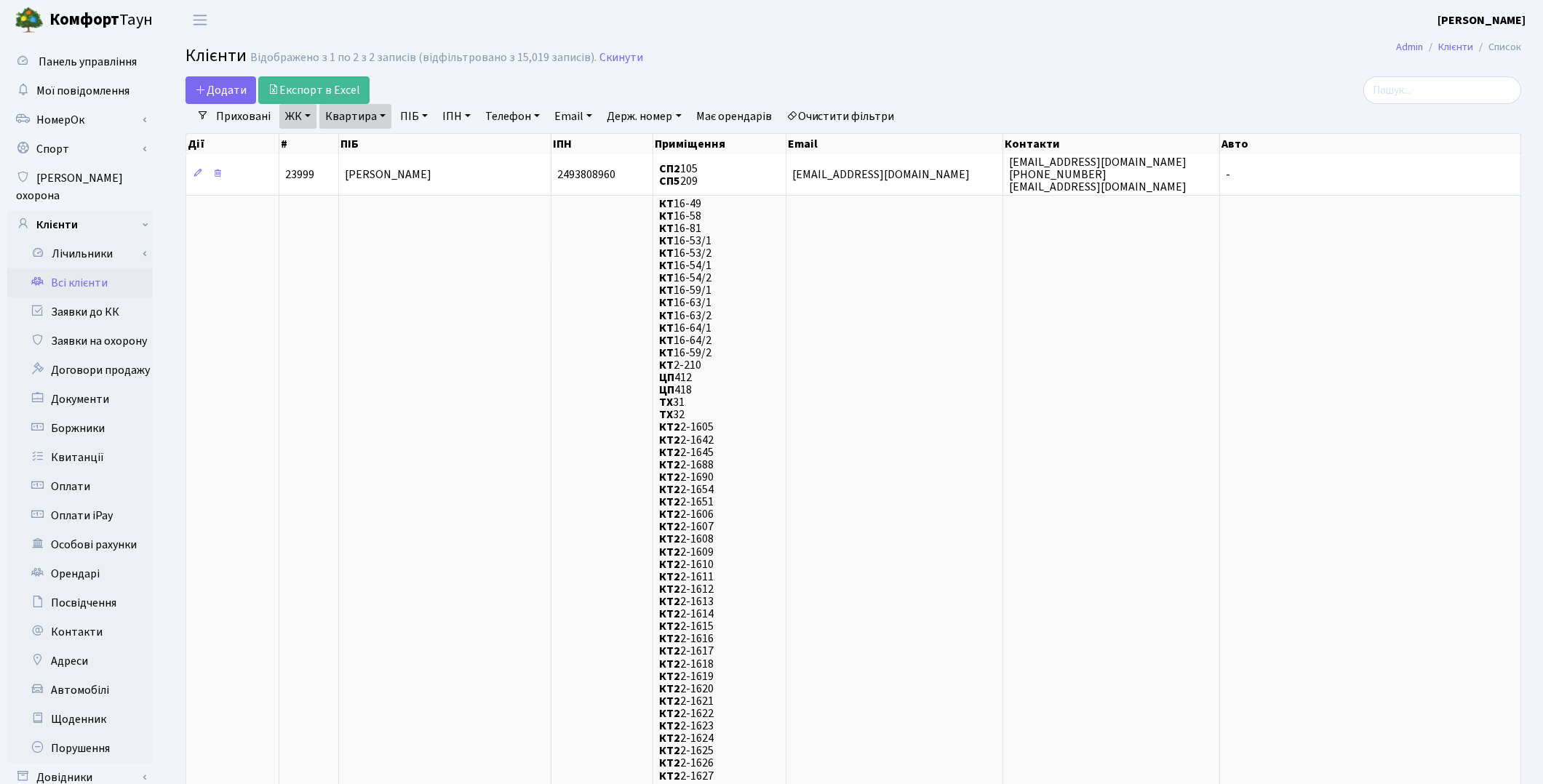
click at [295, 119] on link "ЖК" at bounding box center [297, 116] width 37 height 24
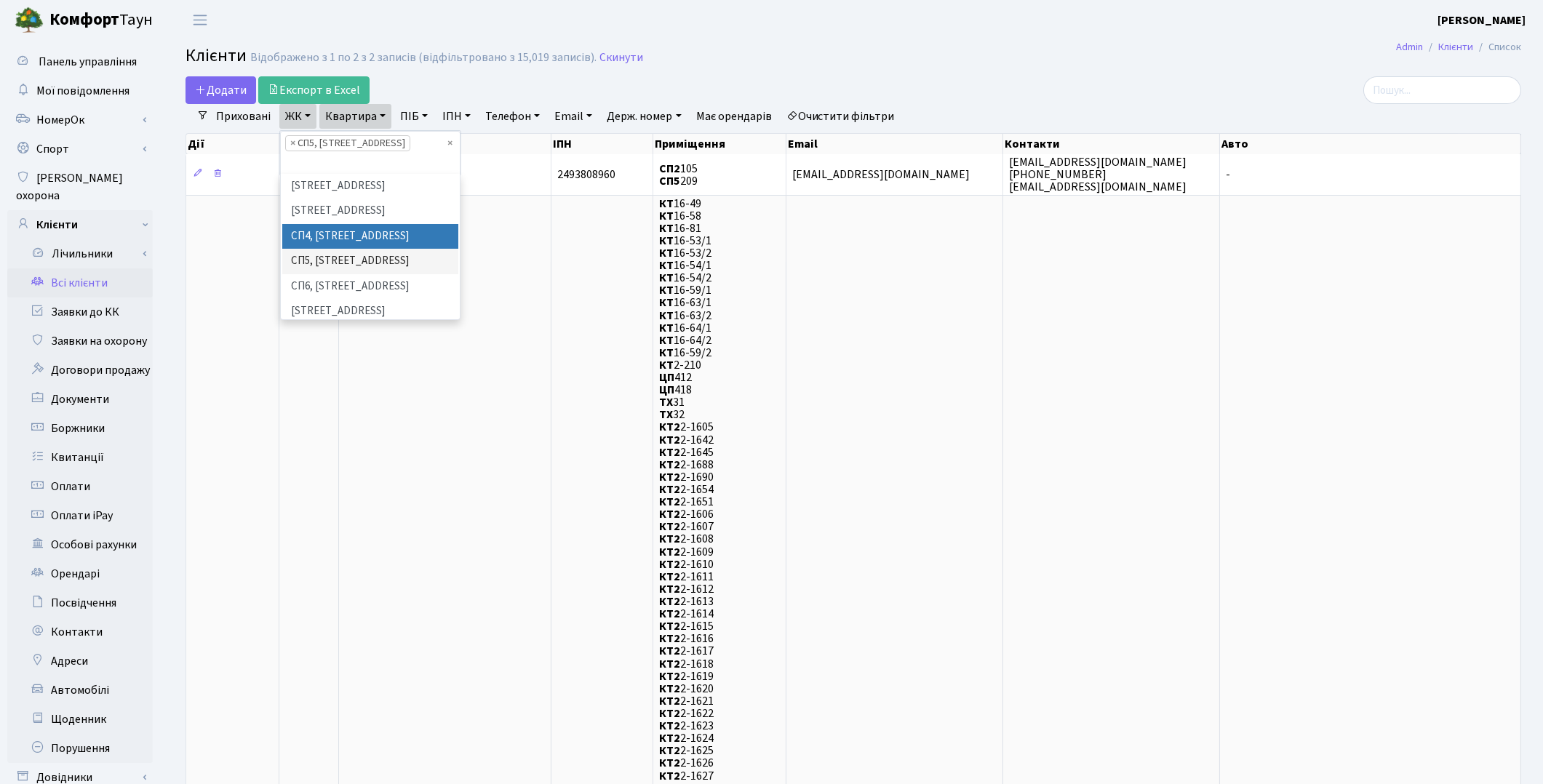
click at [336, 224] on li "СП4, Столичне шосе, 5" at bounding box center [370, 236] width 176 height 25
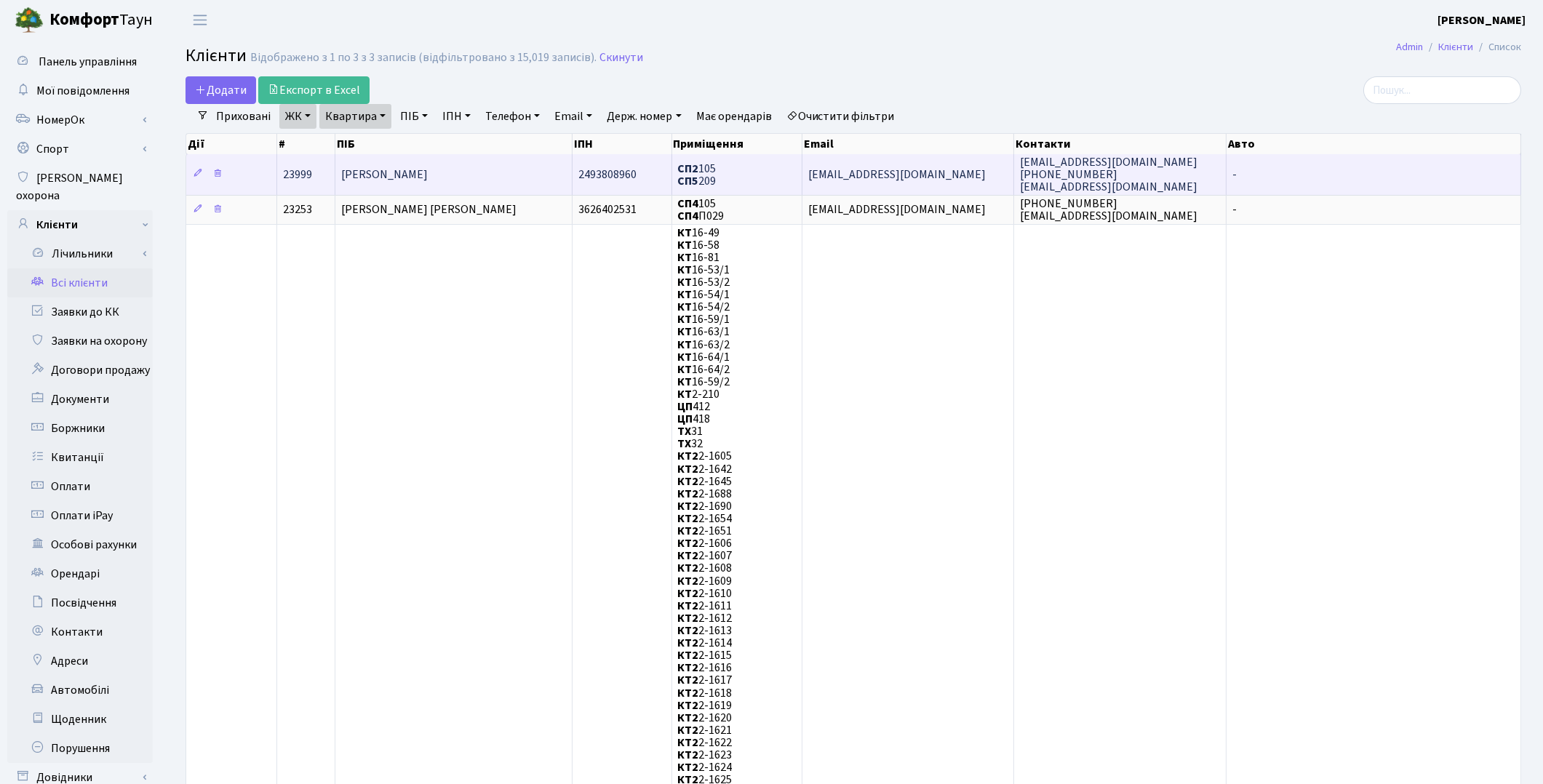
click at [399, 169] on span "Томаз Антоніна Петрівна" at bounding box center [384, 174] width 87 height 16
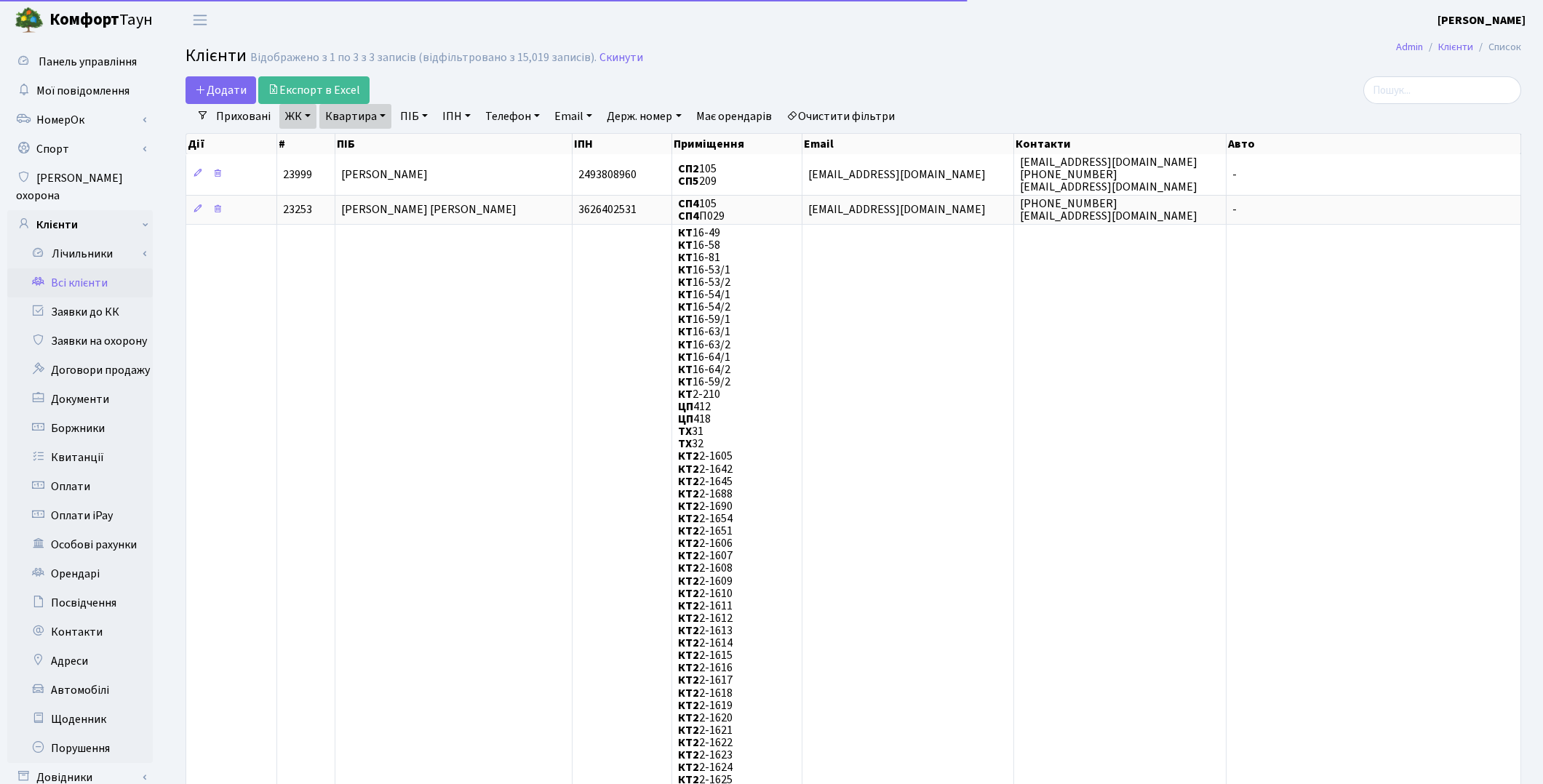
select select "25"
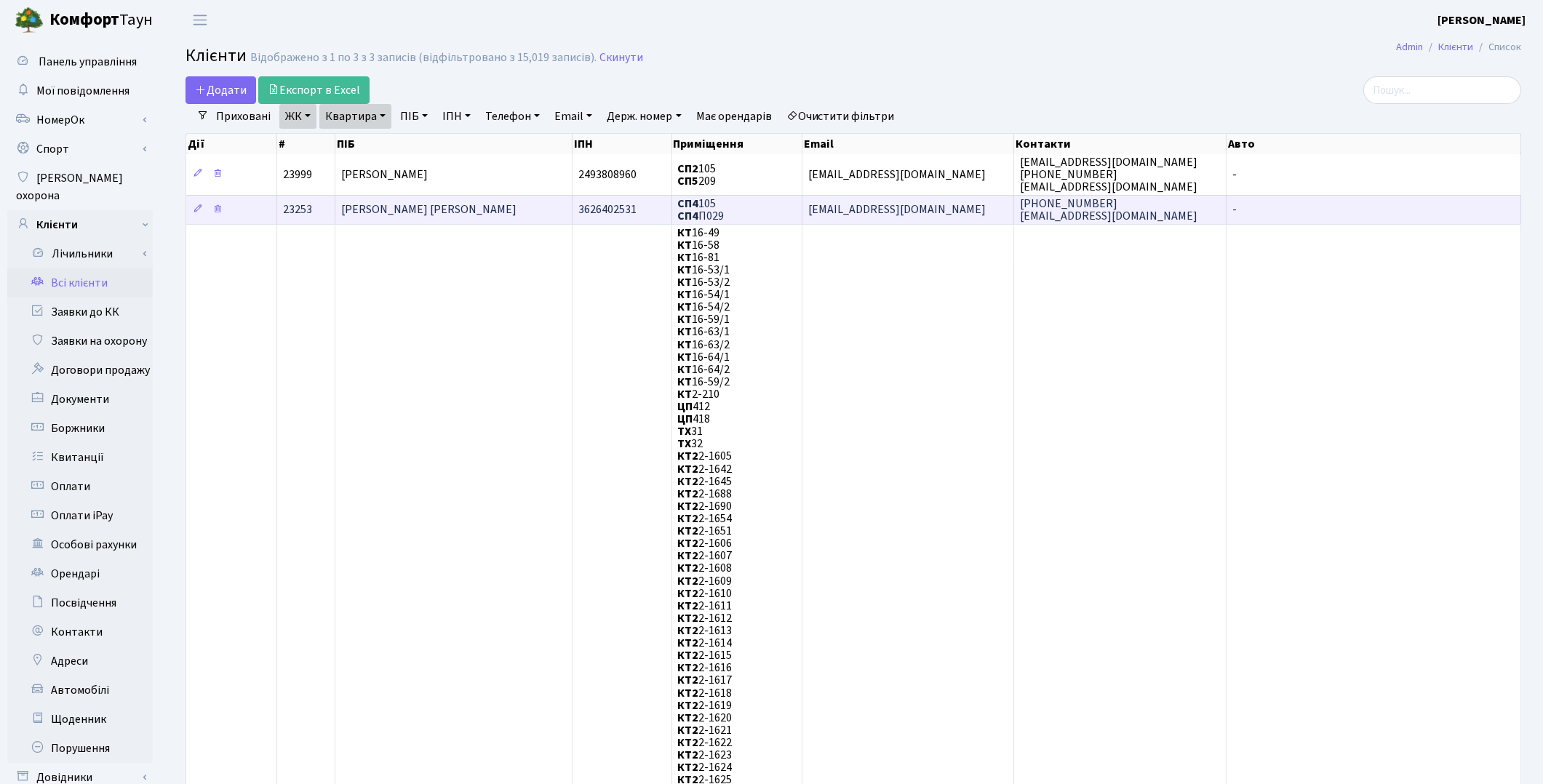
click at [418, 204] on span "[PERSON_NAME] [PERSON_NAME]" at bounding box center [429, 210] width 175 height 16
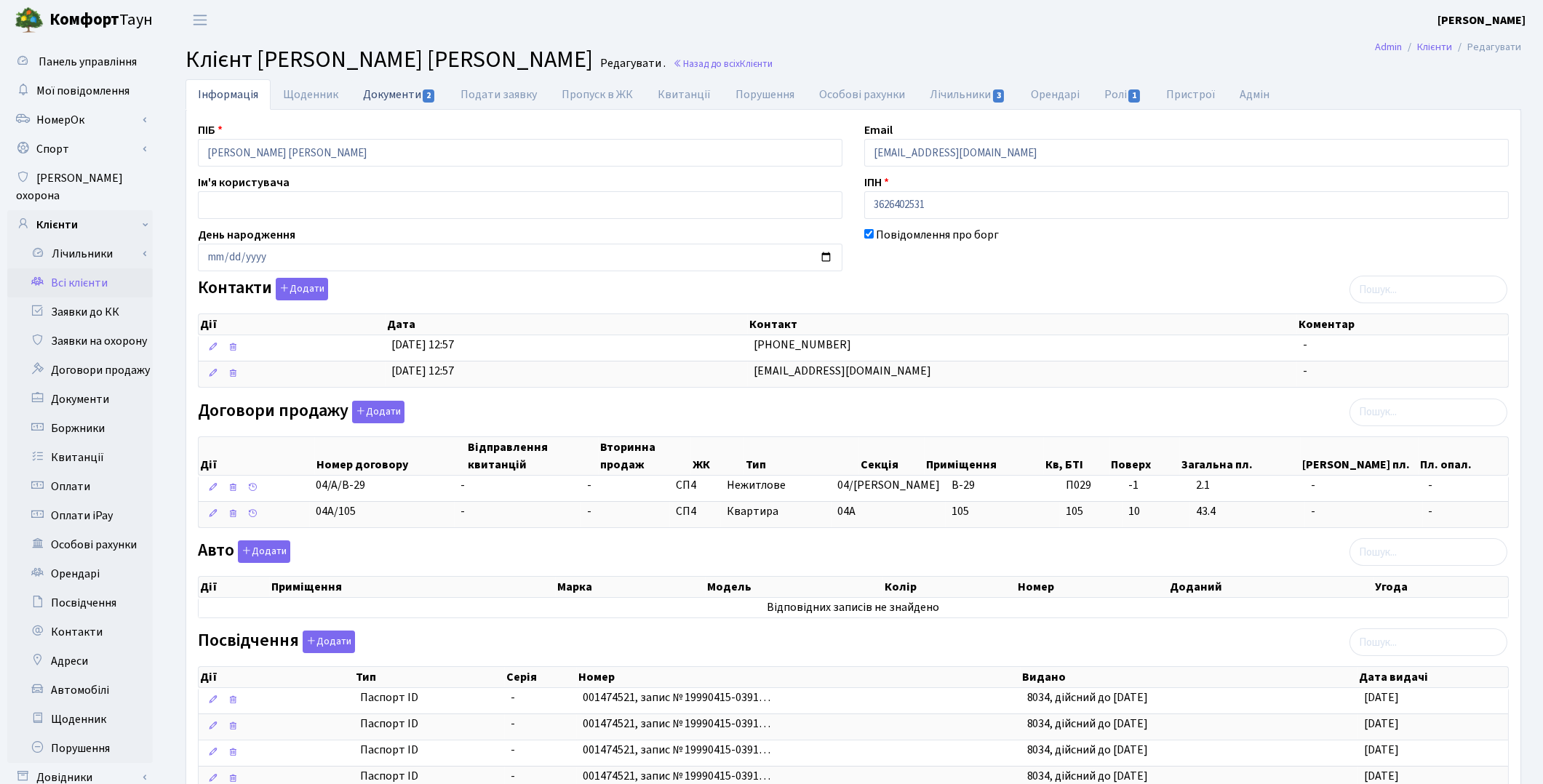
click at [394, 102] on link "Документи 2" at bounding box center [400, 94] width 98 height 30
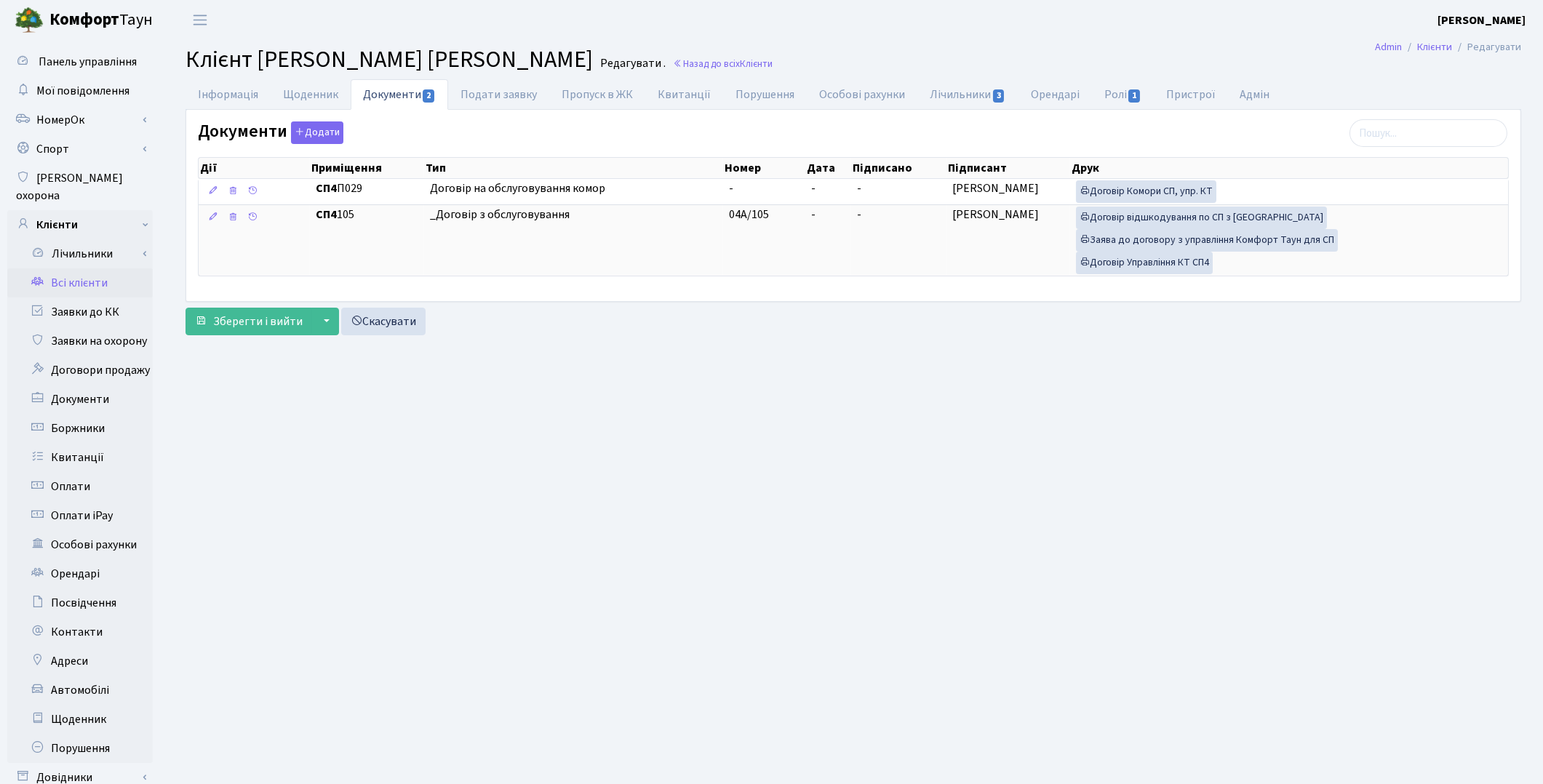
click at [85, 268] on link "Всі клієнти" at bounding box center [80, 283] width 146 height 29
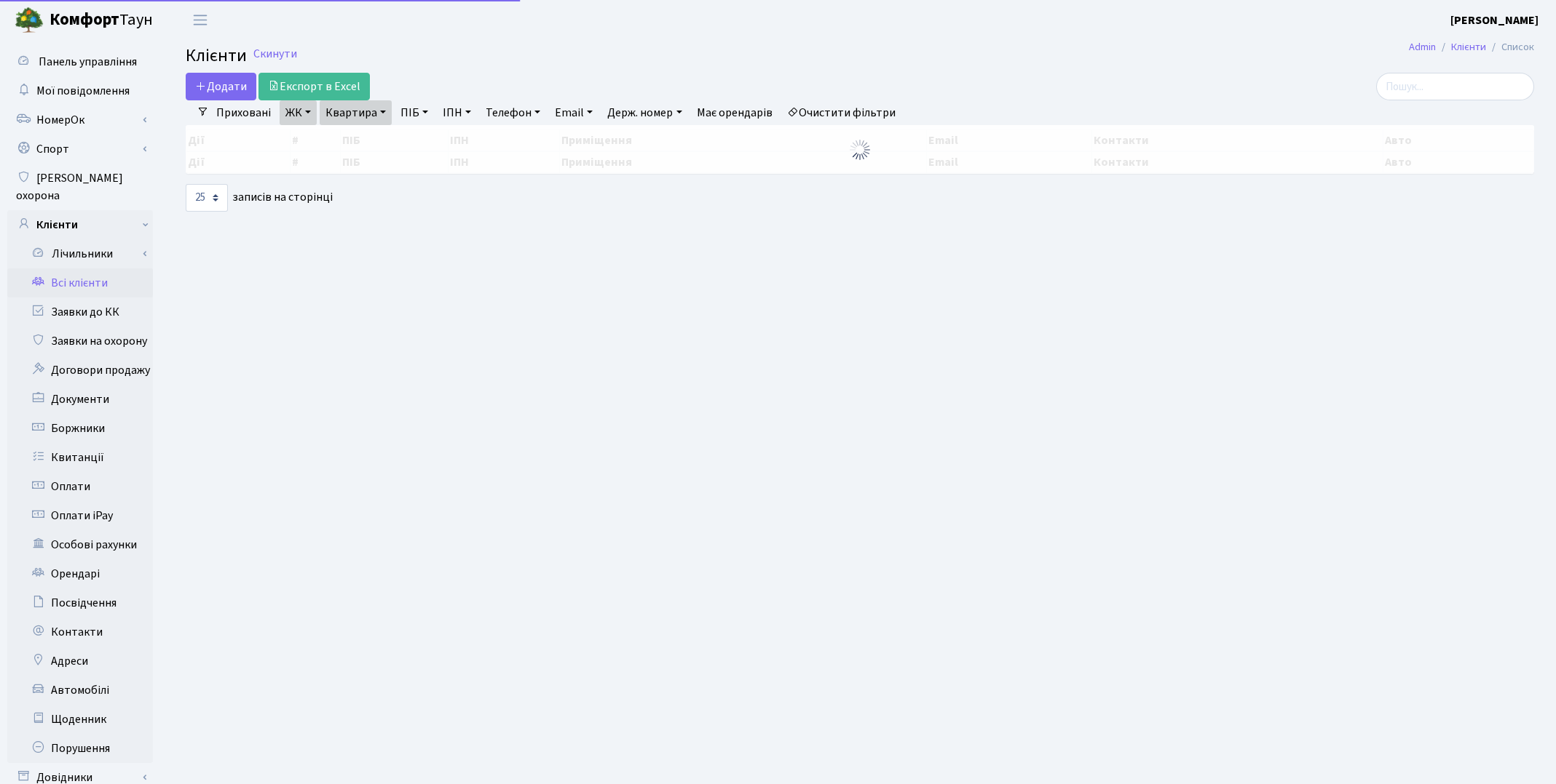
select select "25"
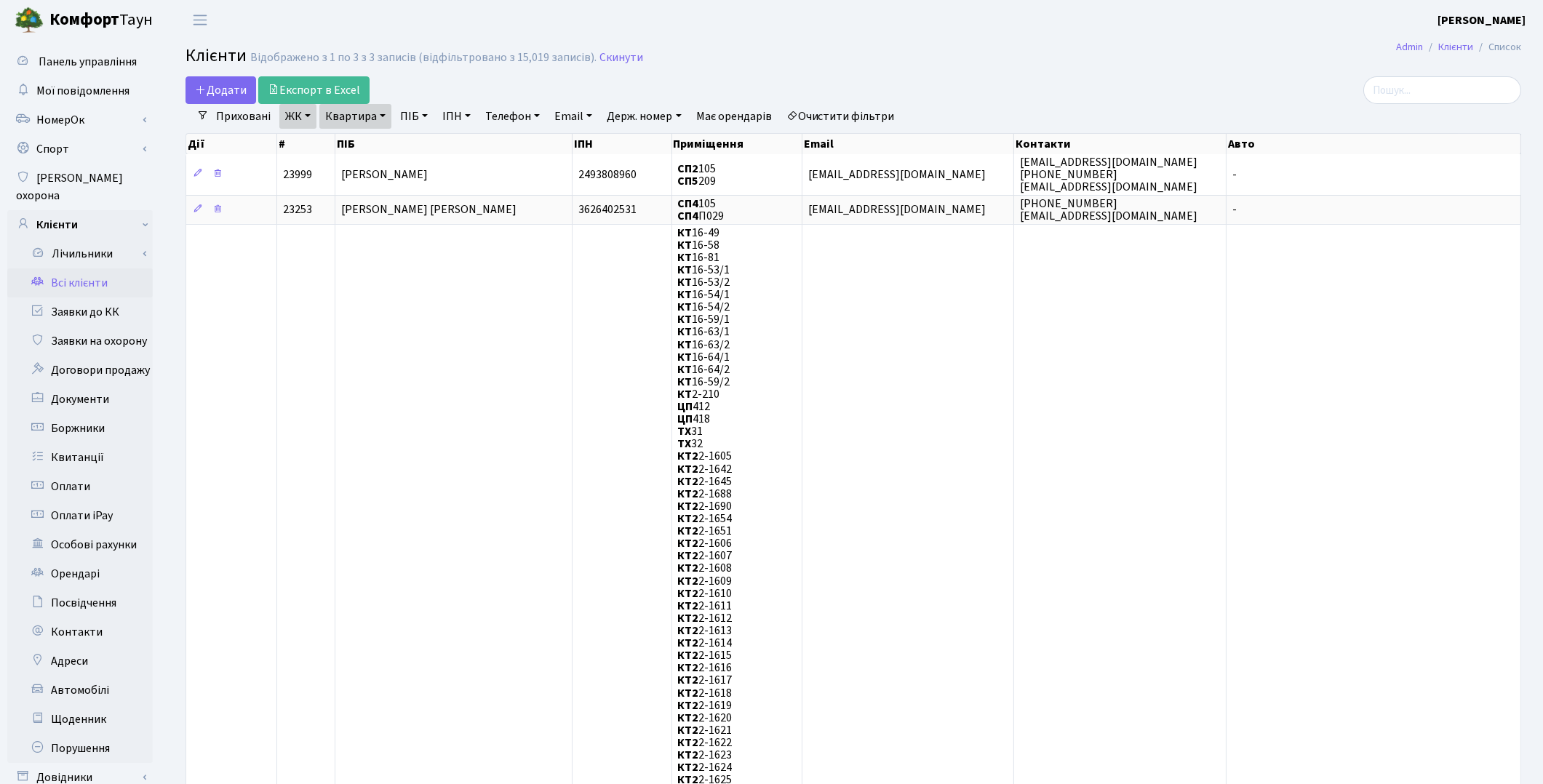
click at [831, 121] on link "Очистити фільтри" at bounding box center [841, 116] width 120 height 24
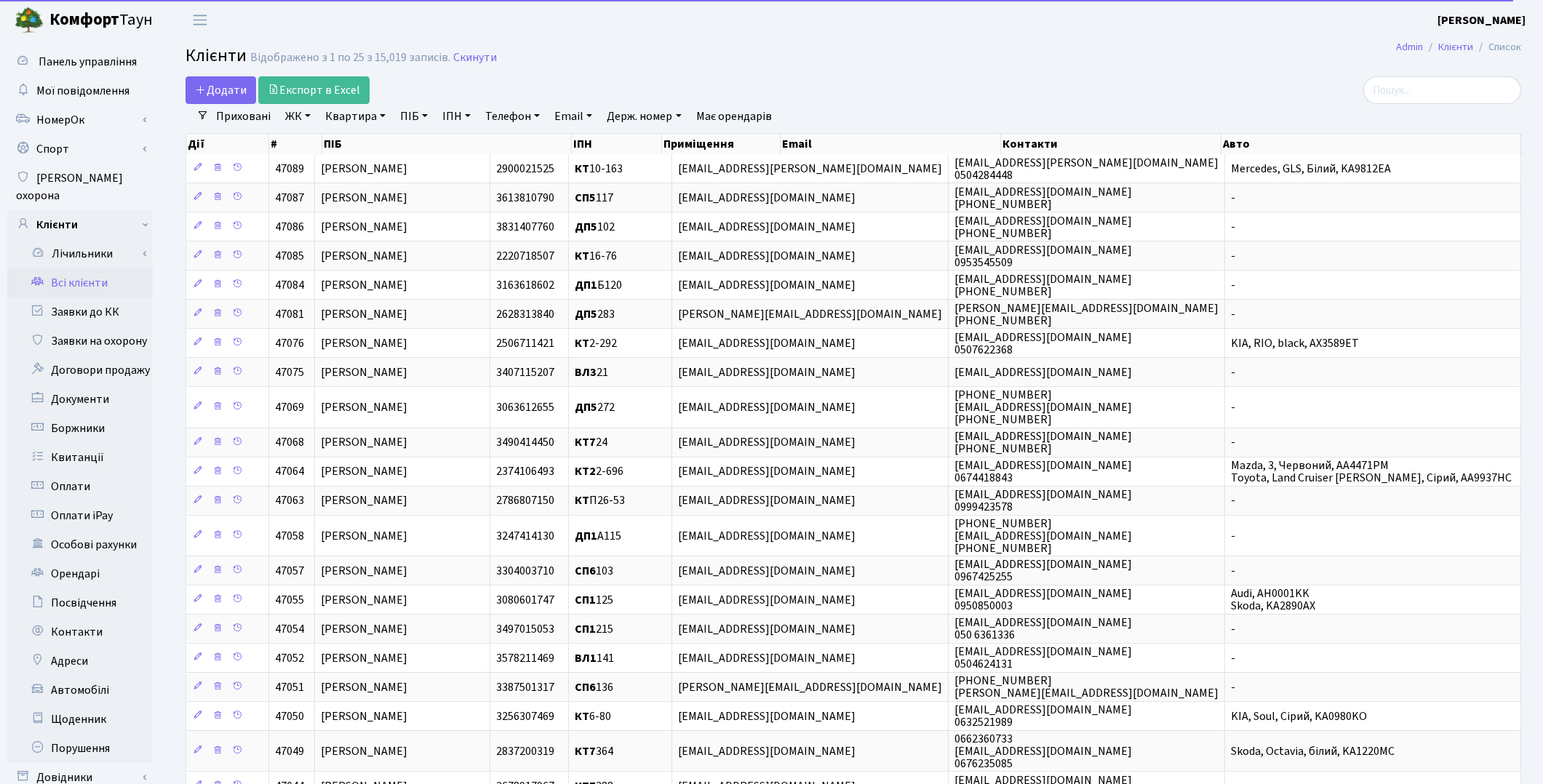
click at [407, 121] on link "ПІБ" at bounding box center [414, 116] width 40 height 24
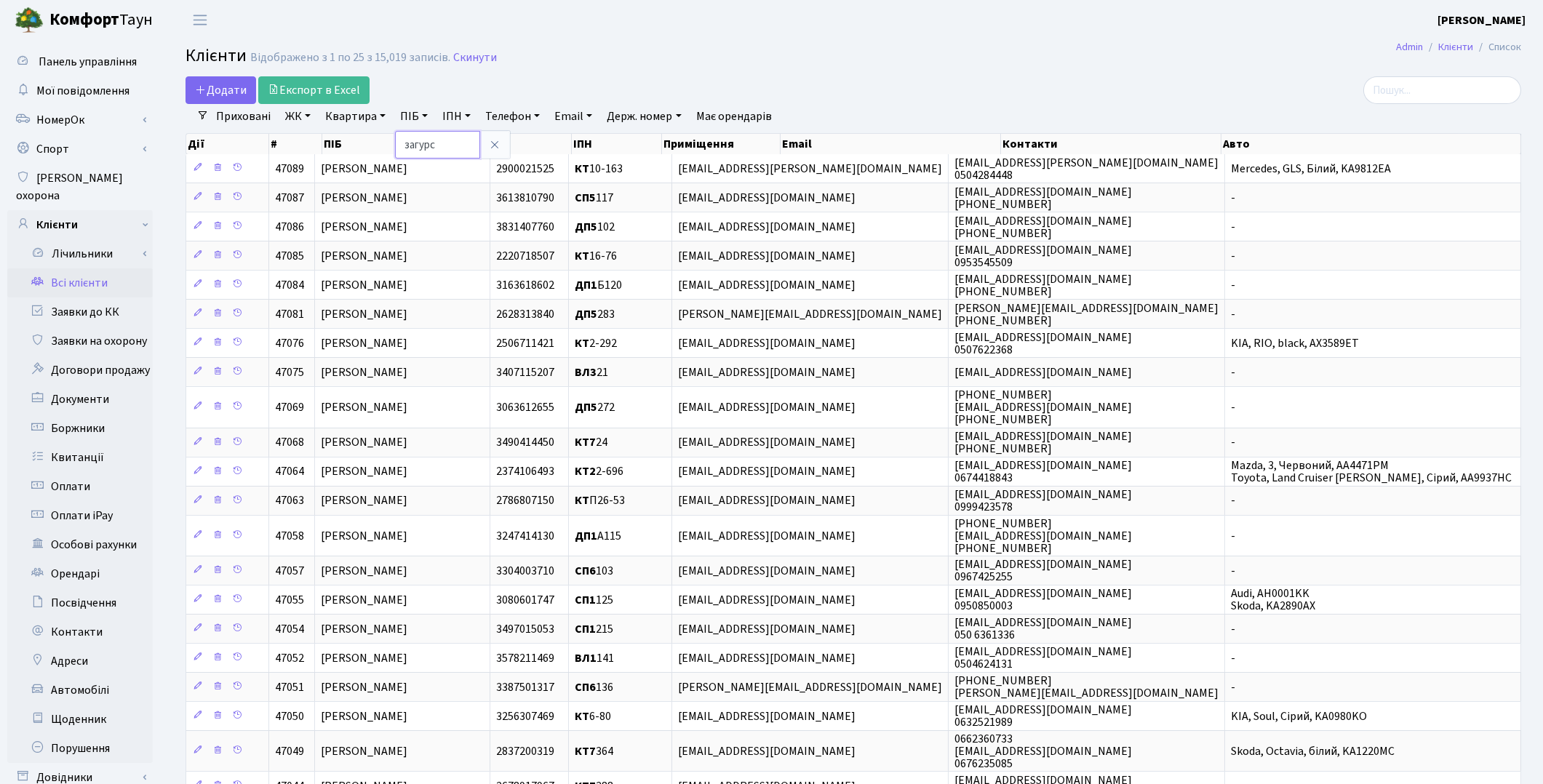
type input "загурс"
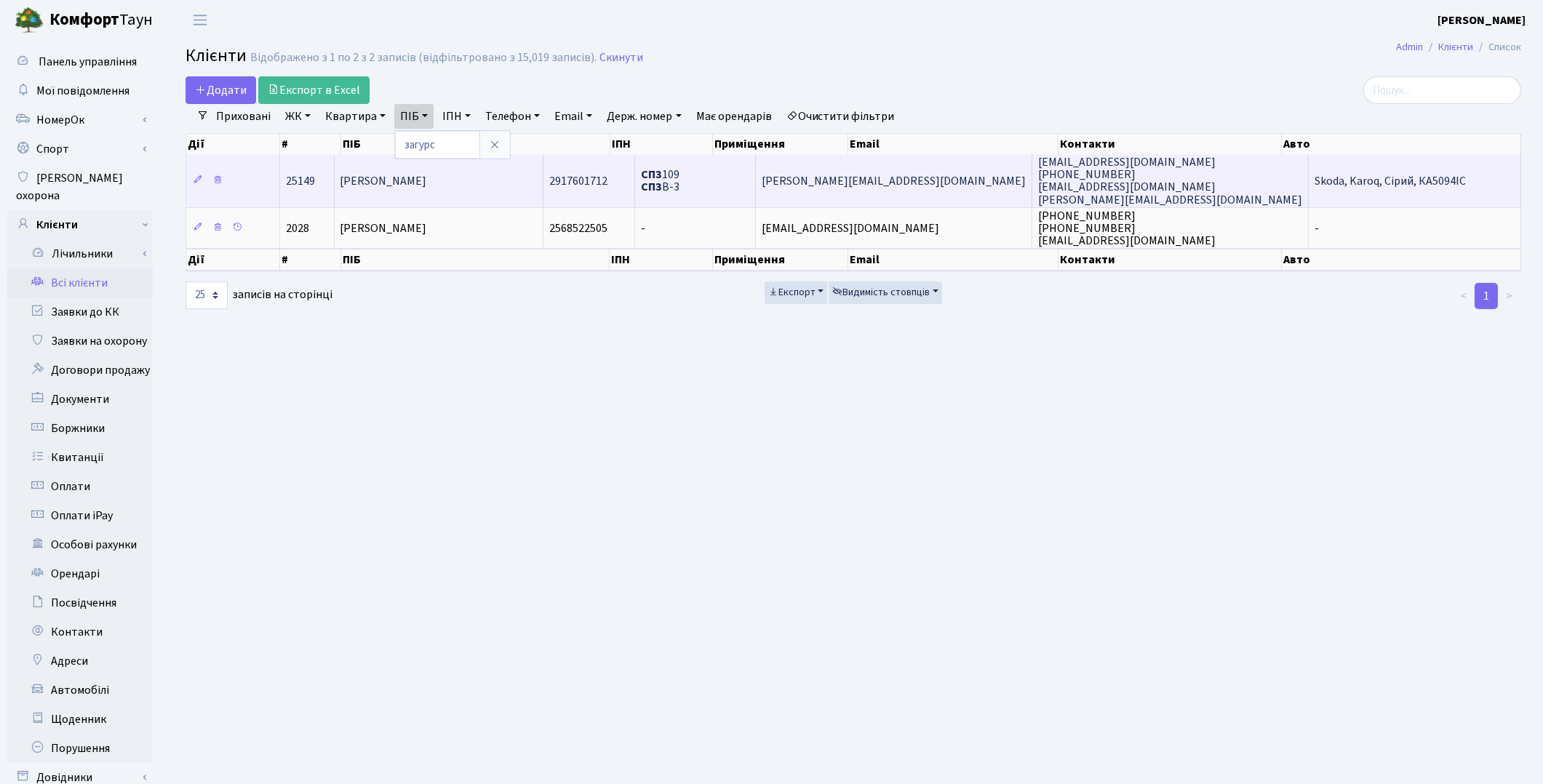
click at [427, 187] on span "[PERSON_NAME]" at bounding box center [384, 181] width 87 height 16
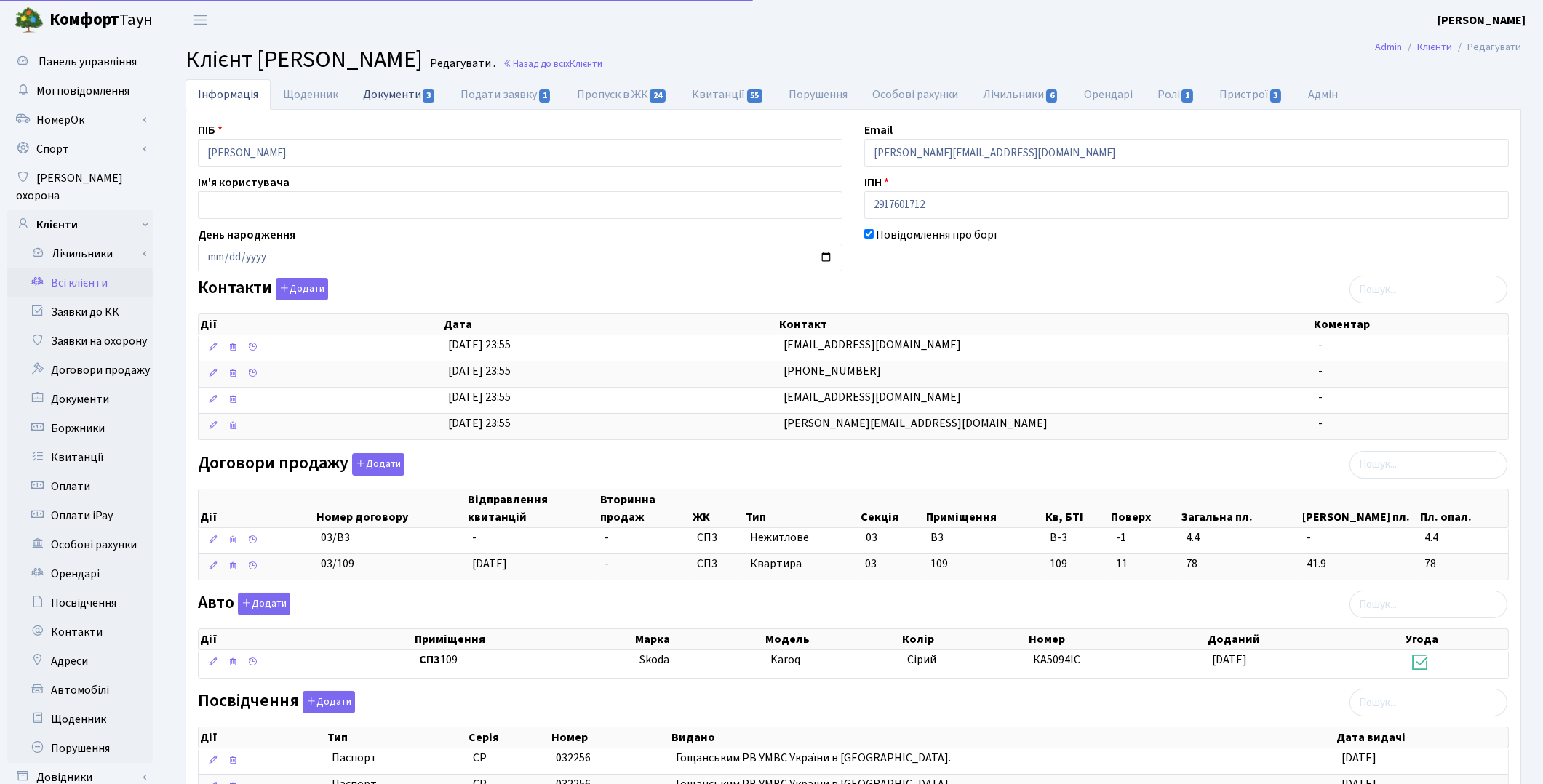
click at [394, 98] on link "Документи 3" at bounding box center [400, 94] width 98 height 30
select select "25"
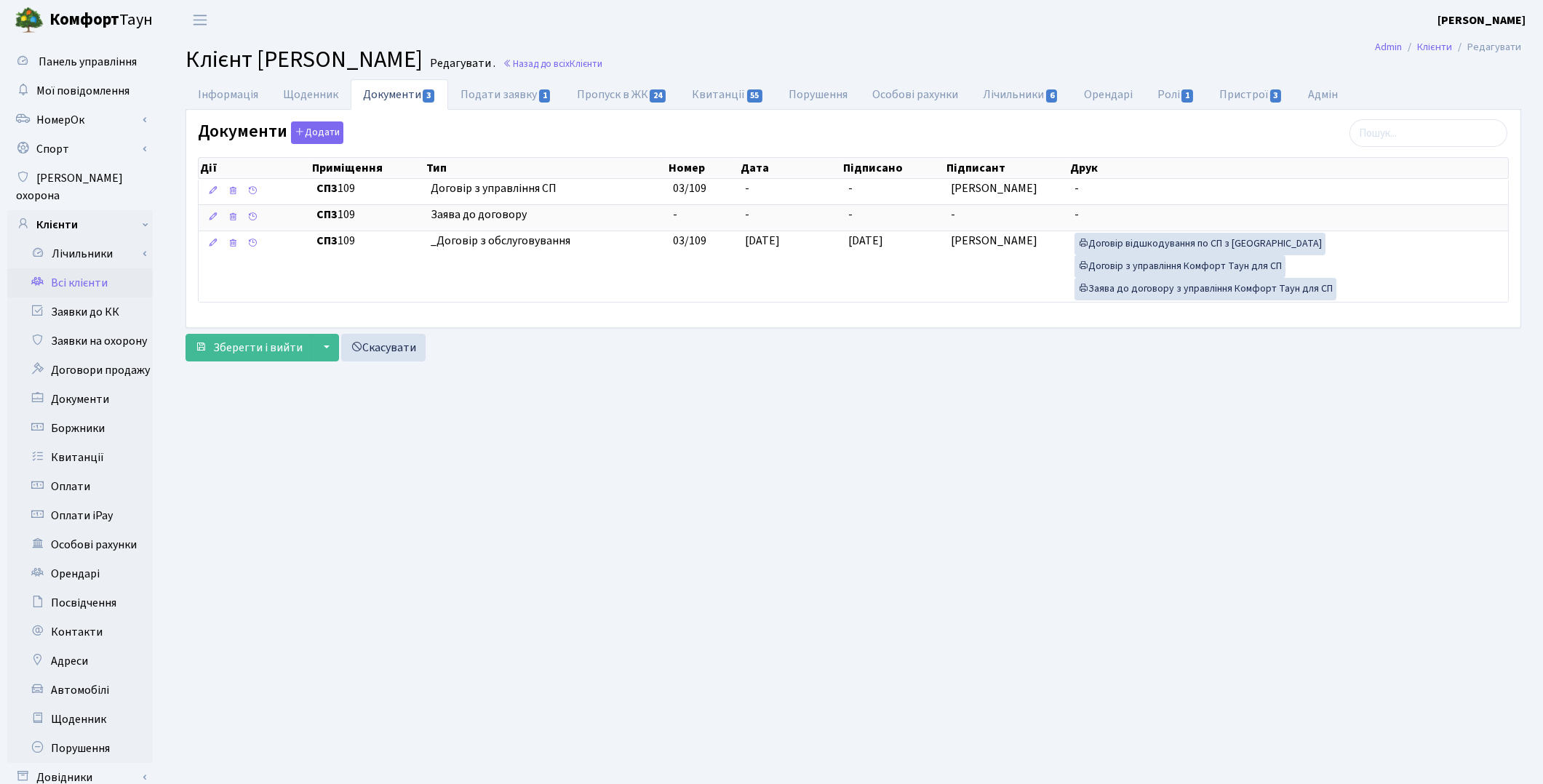
click at [72, 268] on link "Всі клієнти" at bounding box center [80, 283] width 146 height 29
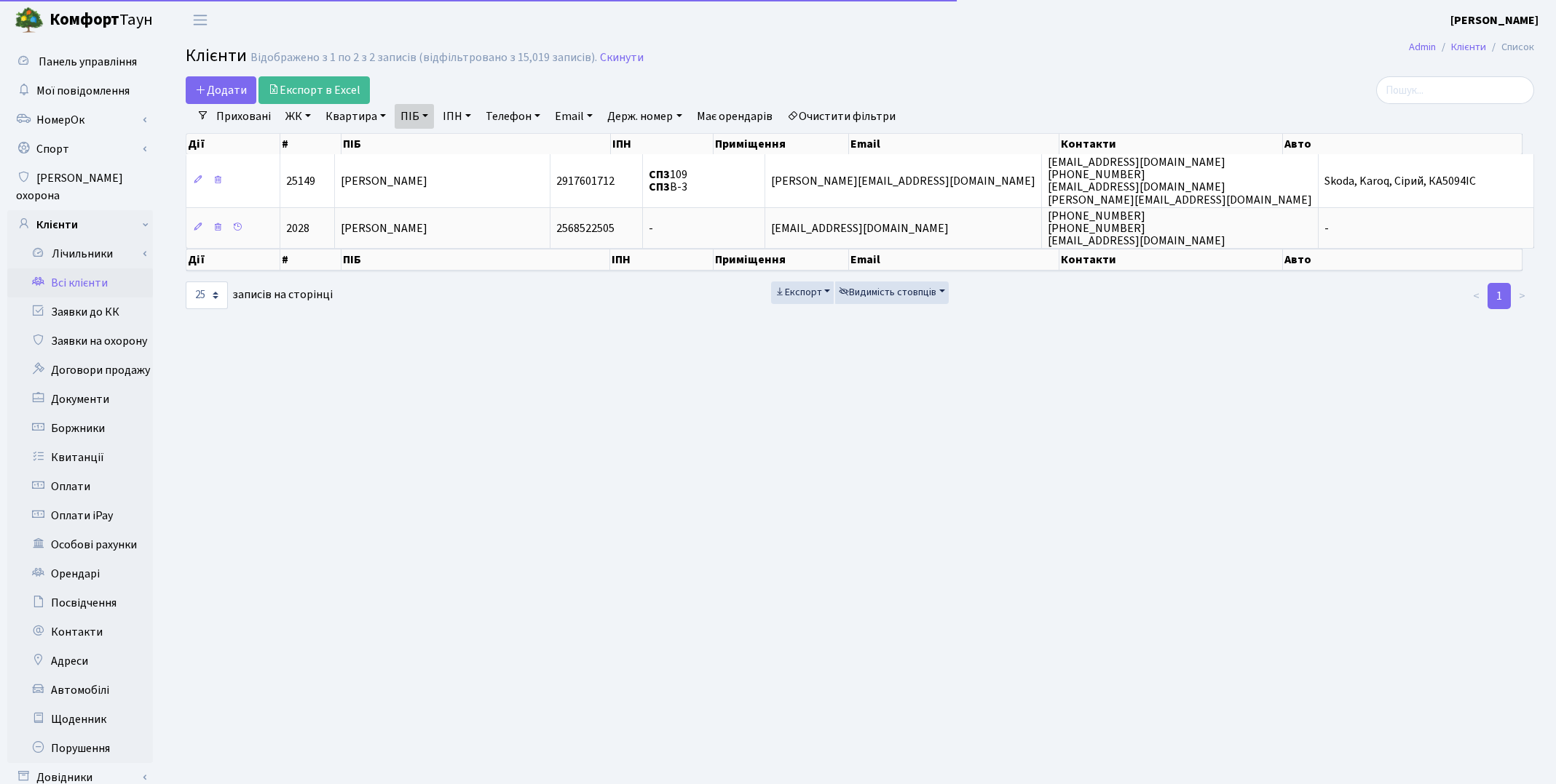
select select "25"
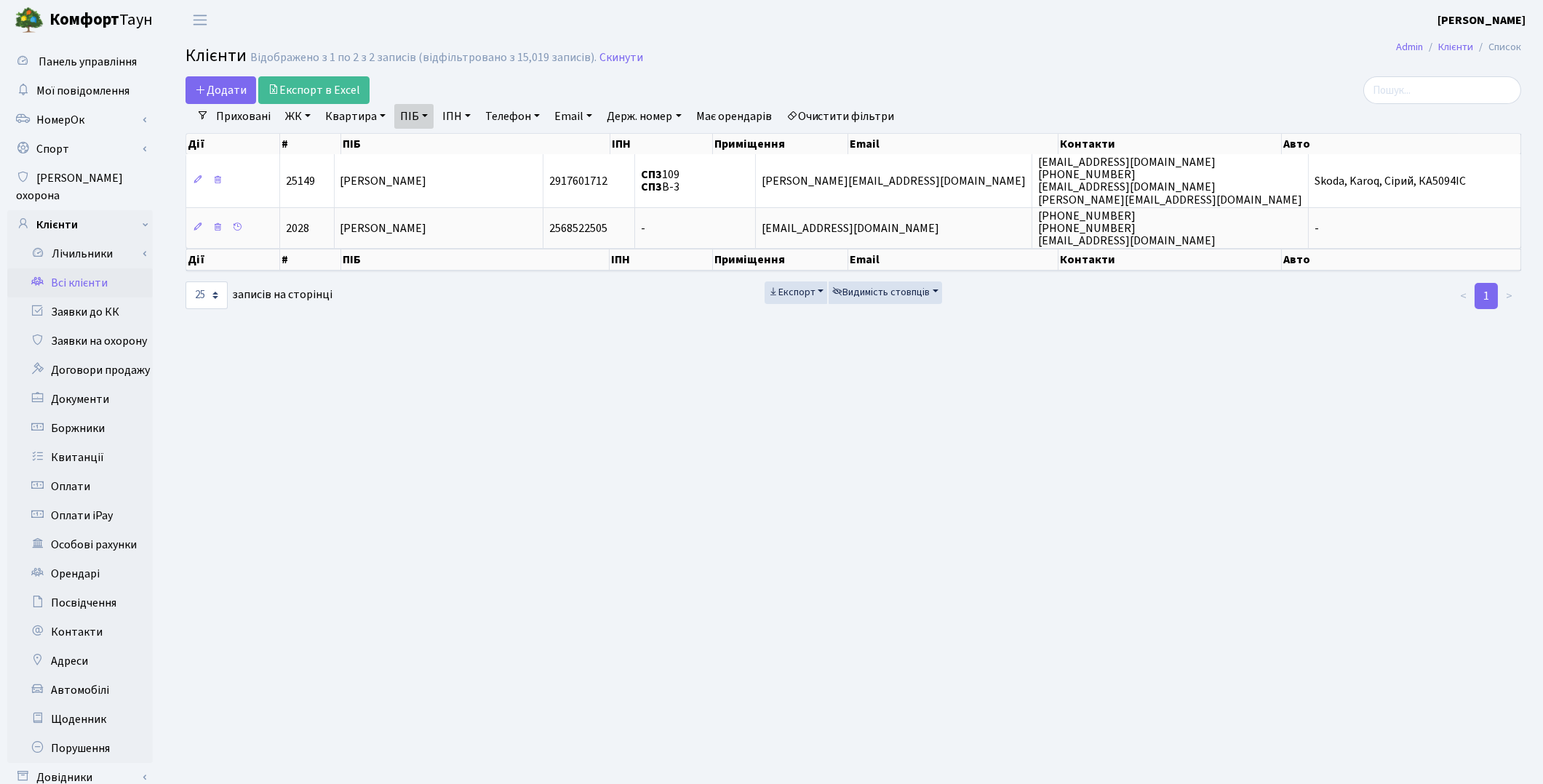
click at [857, 118] on link "Очистити фільтри" at bounding box center [841, 116] width 120 height 24
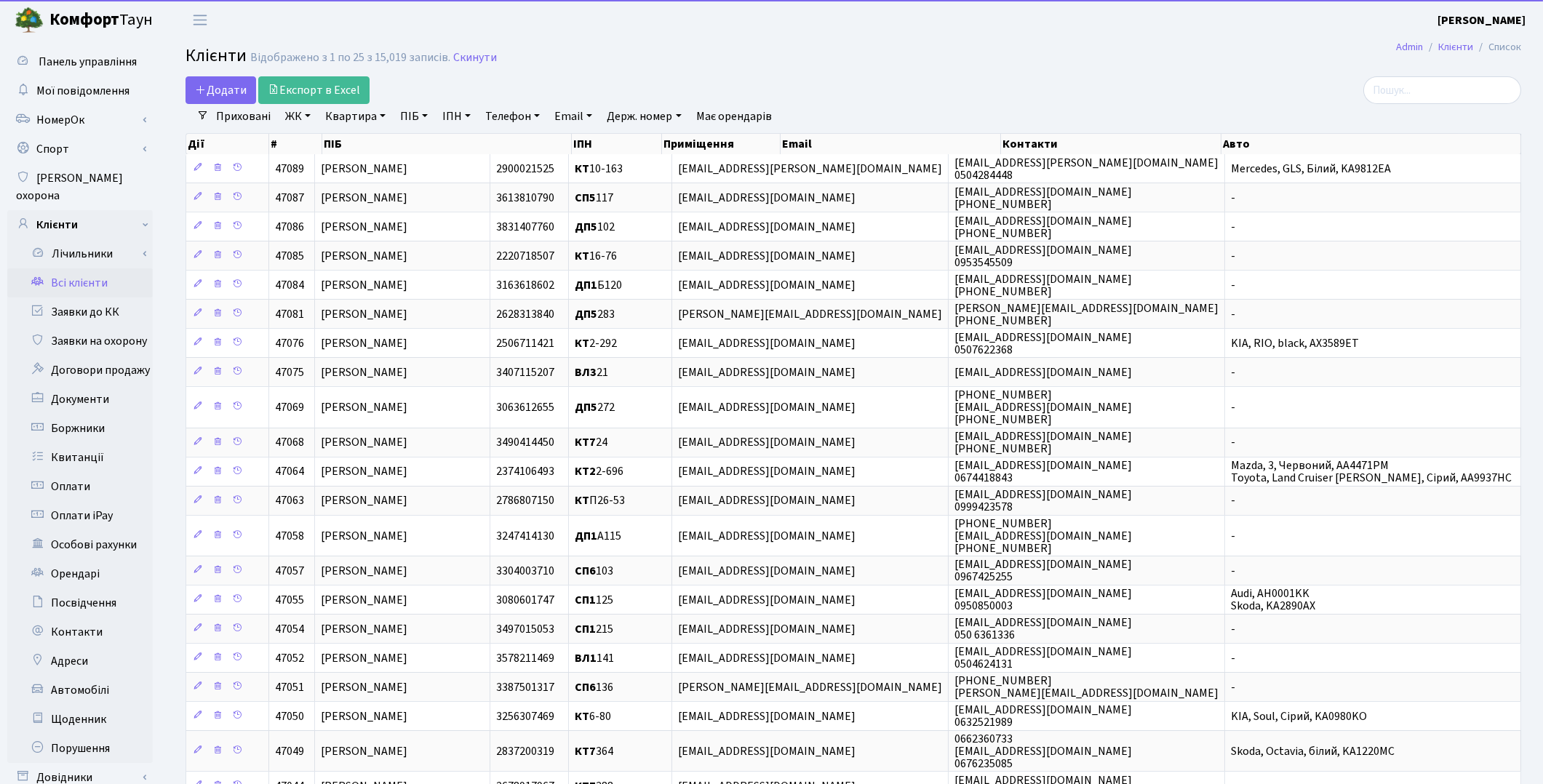
click at [353, 119] on link "Квартира" at bounding box center [355, 116] width 72 height 24
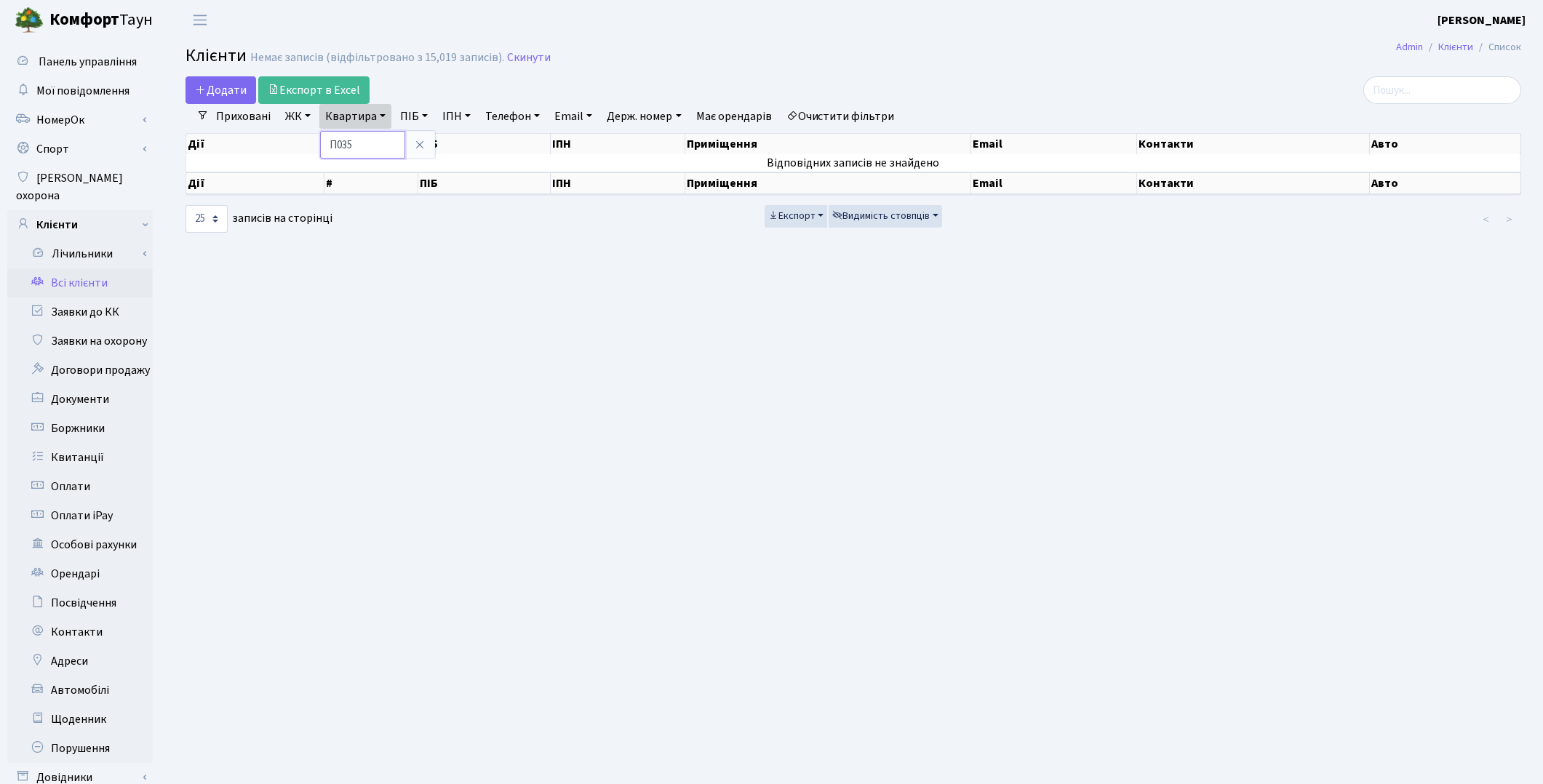
type input "П035"
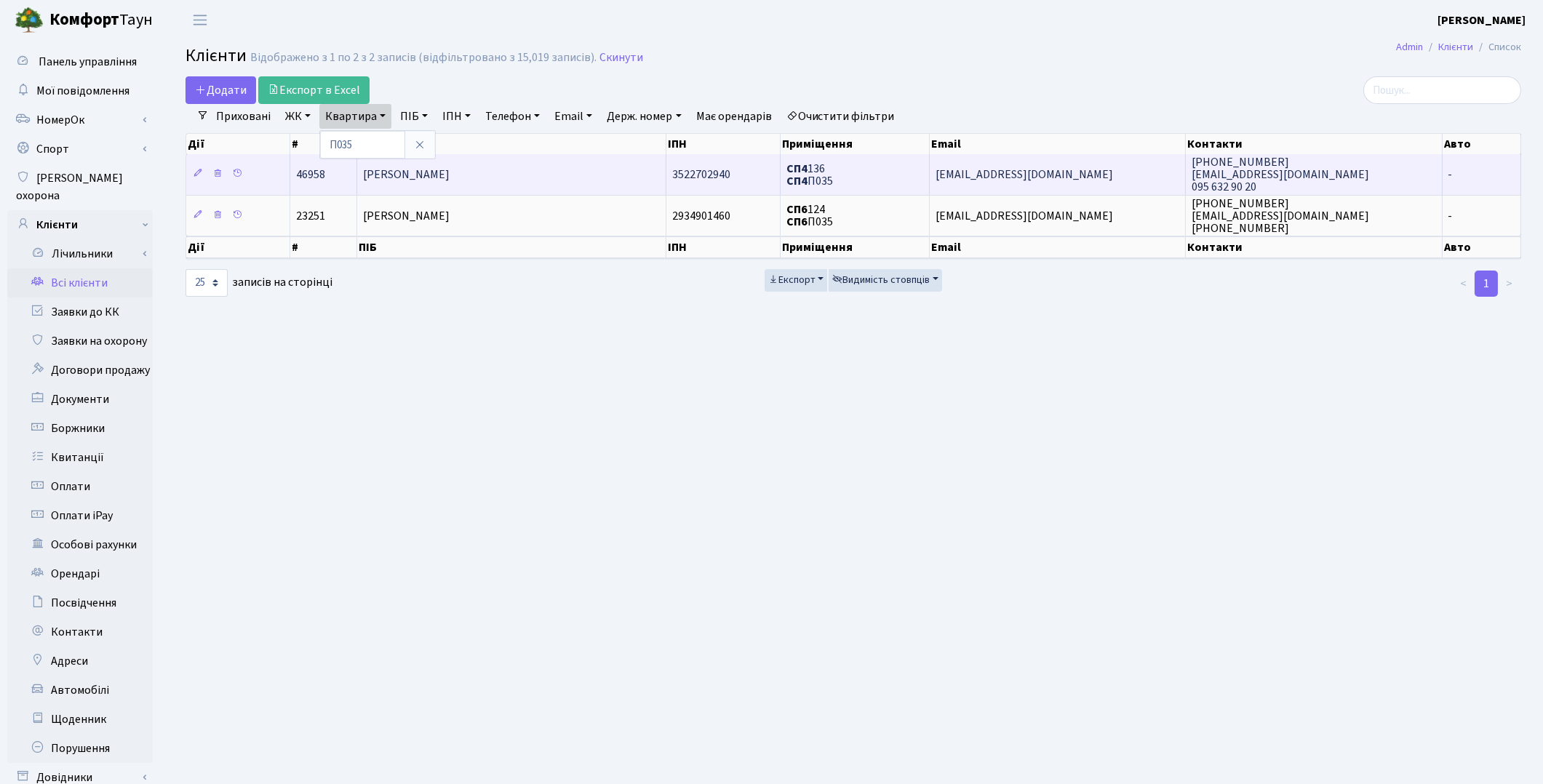
click at [440, 184] on td "[PERSON_NAME]" at bounding box center [511, 174] width 309 height 40
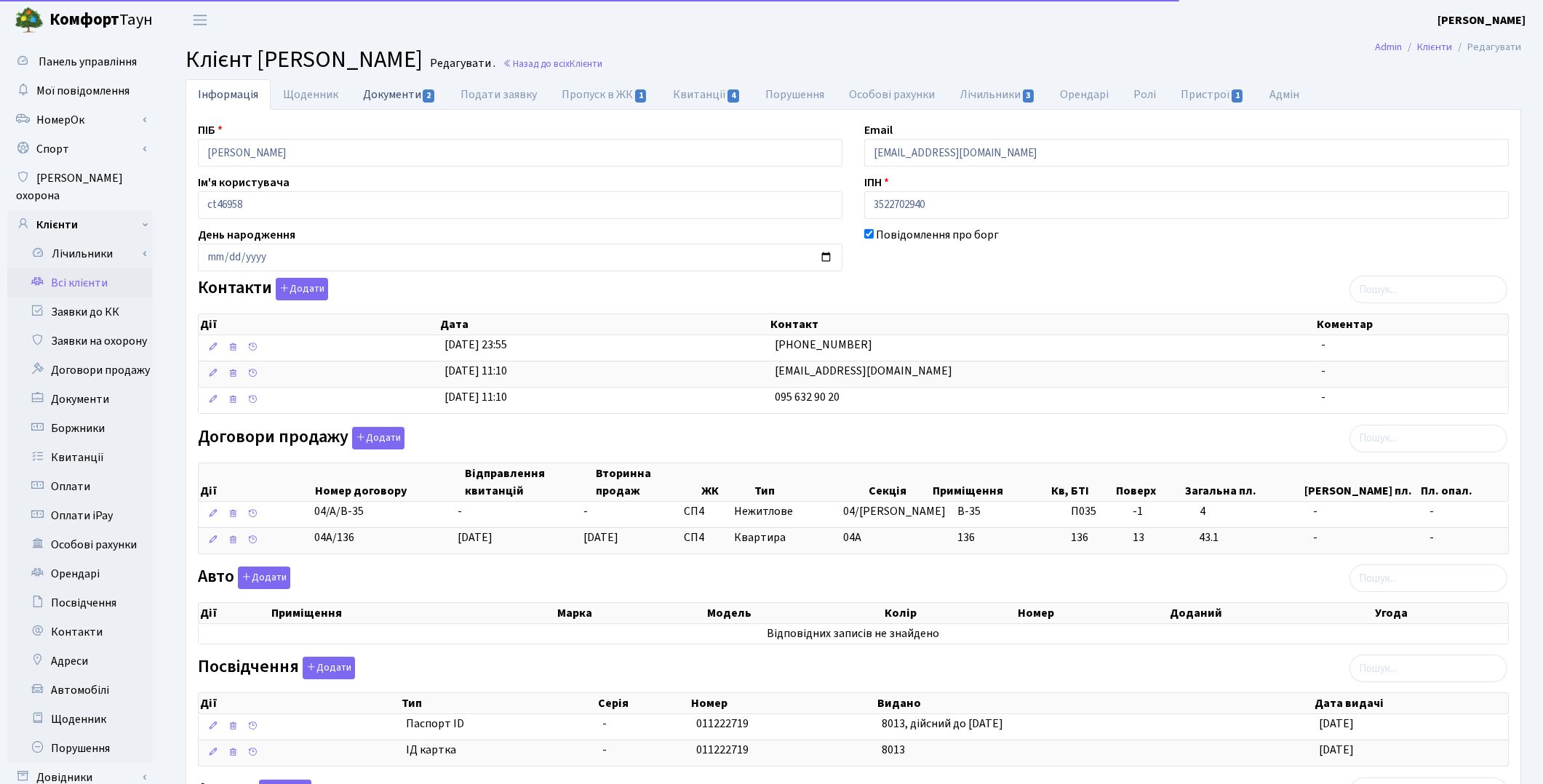
click at [391, 103] on link "Документи 2" at bounding box center [400, 94] width 98 height 30
select select "25"
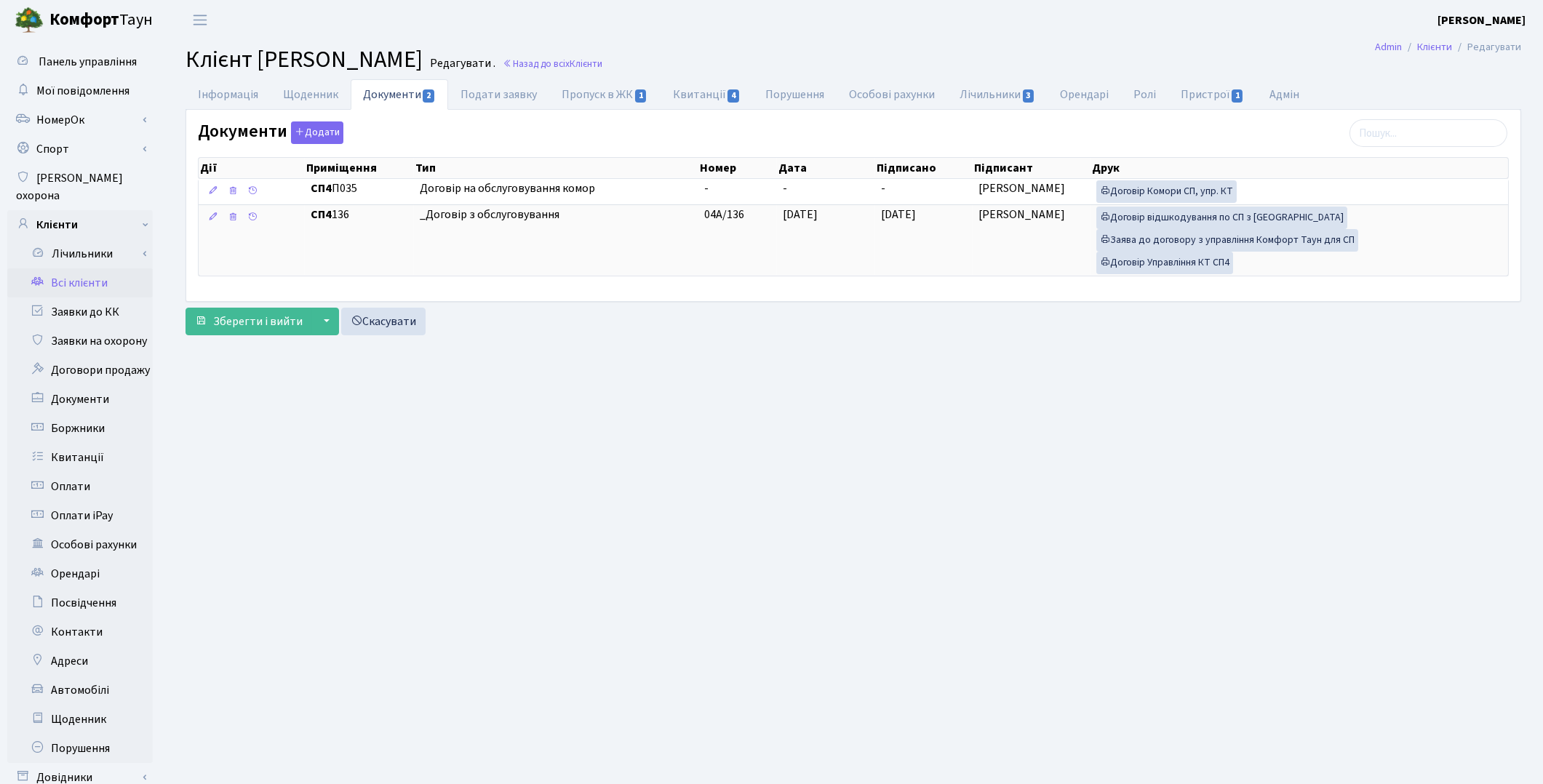
click at [76, 268] on link "Всі клієнти" at bounding box center [80, 283] width 146 height 29
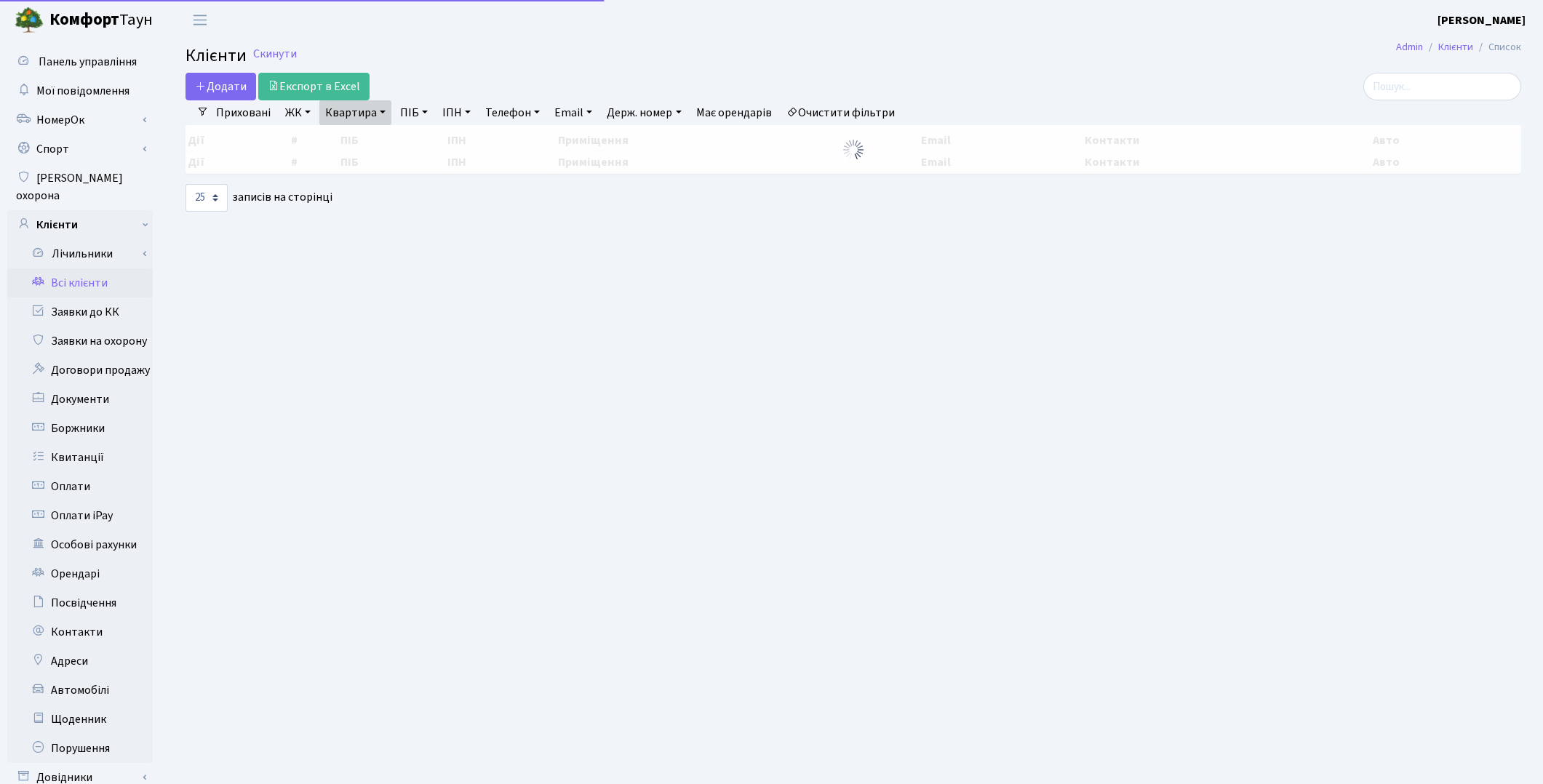
select select "25"
click at [360, 111] on link "Квартира" at bounding box center [355, 113] width 72 height 24
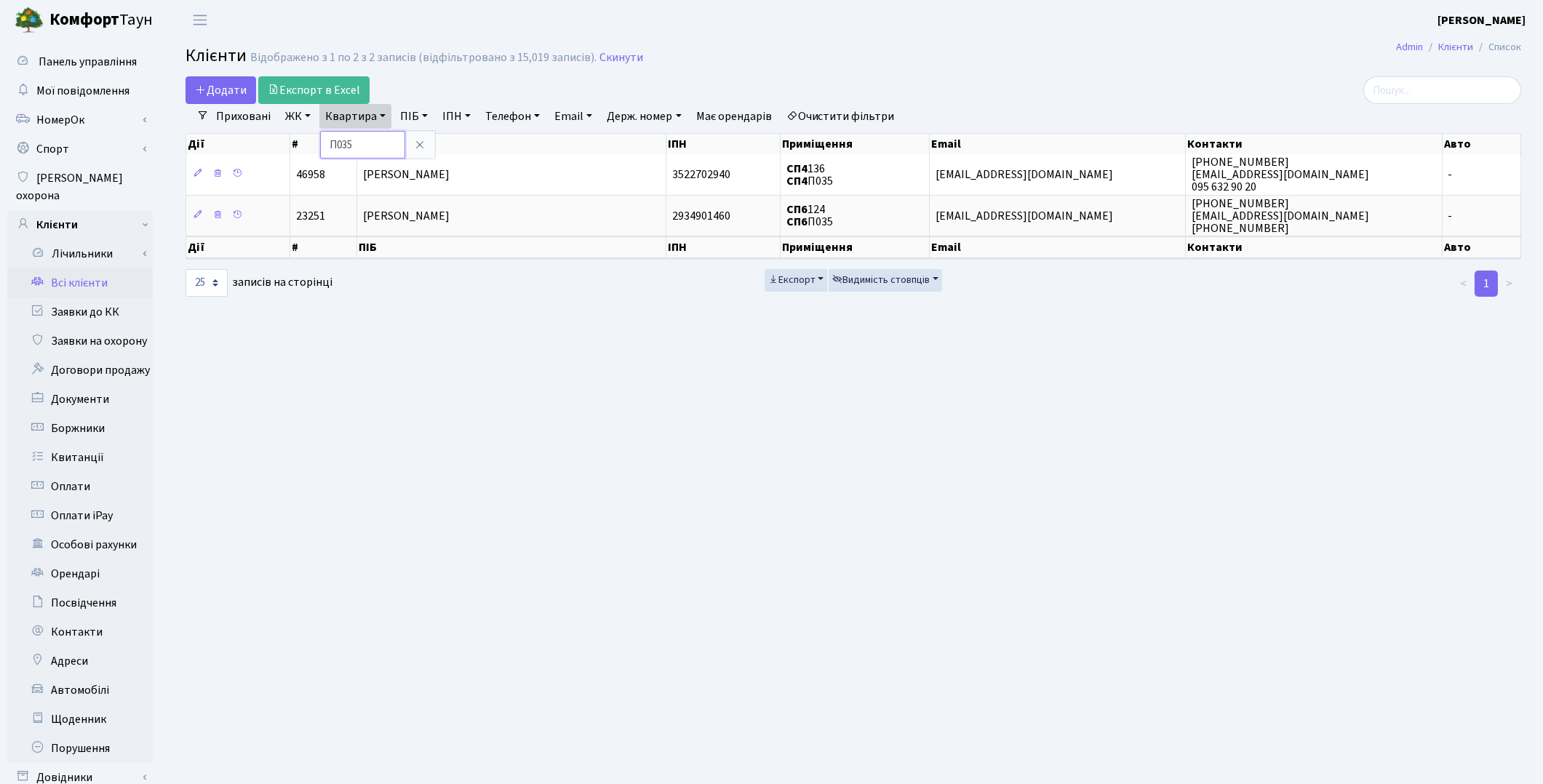
click at [361, 141] on input "П035" at bounding box center [363, 145] width 85 height 27
type input "П03"
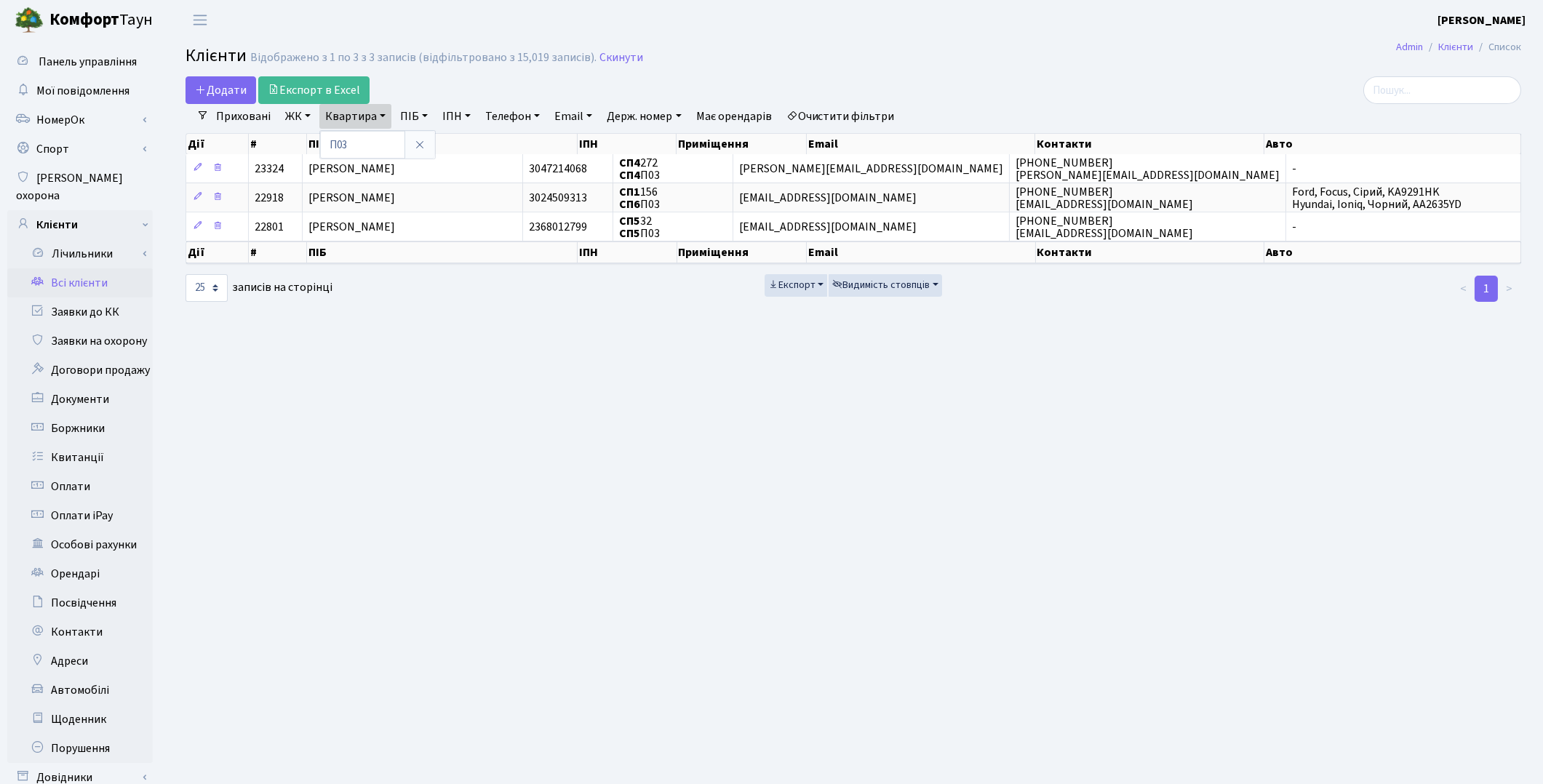
click at [857, 410] on main "Admin Клієнти Список Клієнти Відображено з 1 по 3 з 3 записів (відфільтровано з…" at bounding box center [853, 463] width 1380 height 847
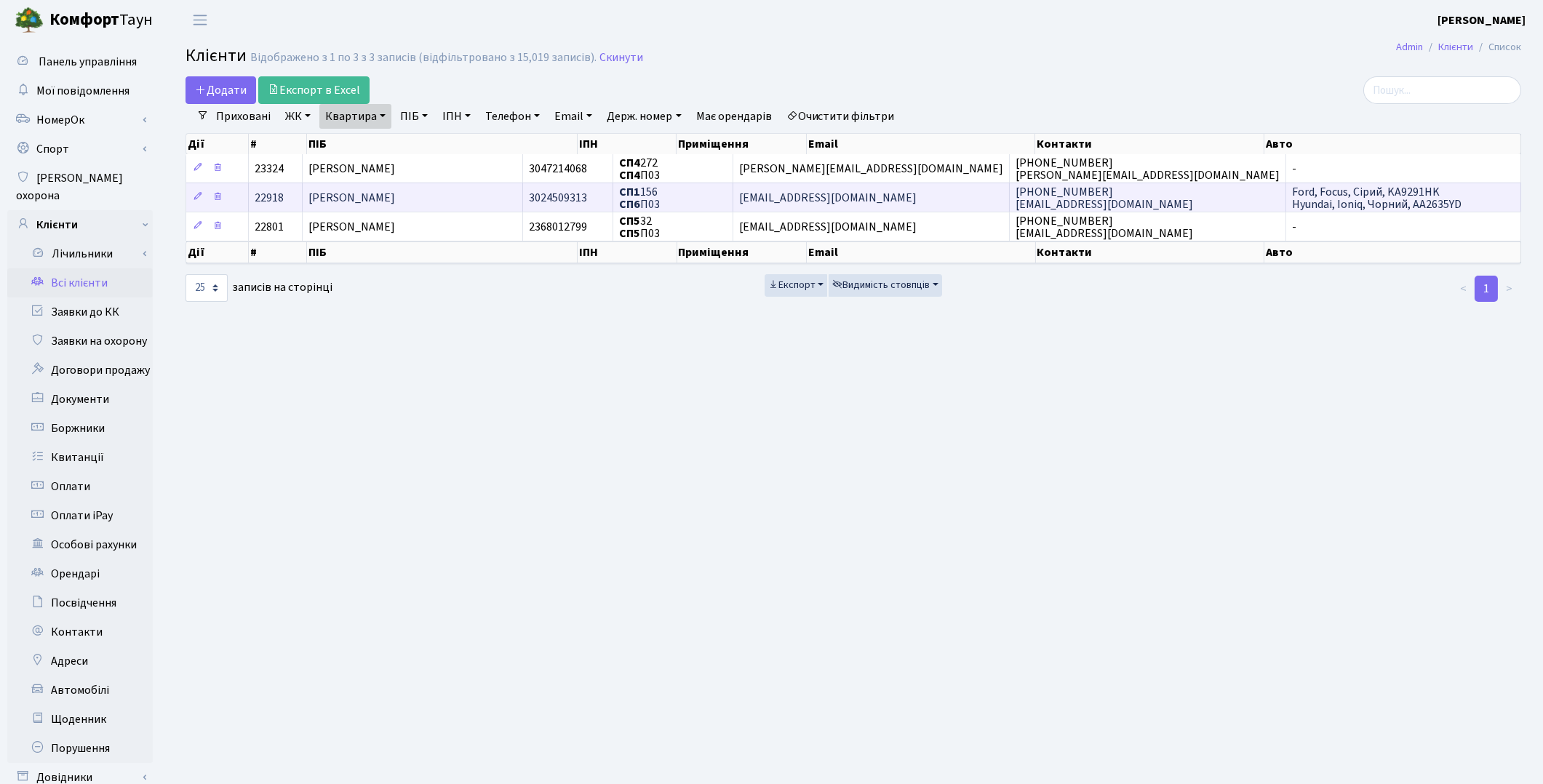
click at [374, 198] on span "[PERSON_NAME]" at bounding box center [352, 198] width 87 height 16
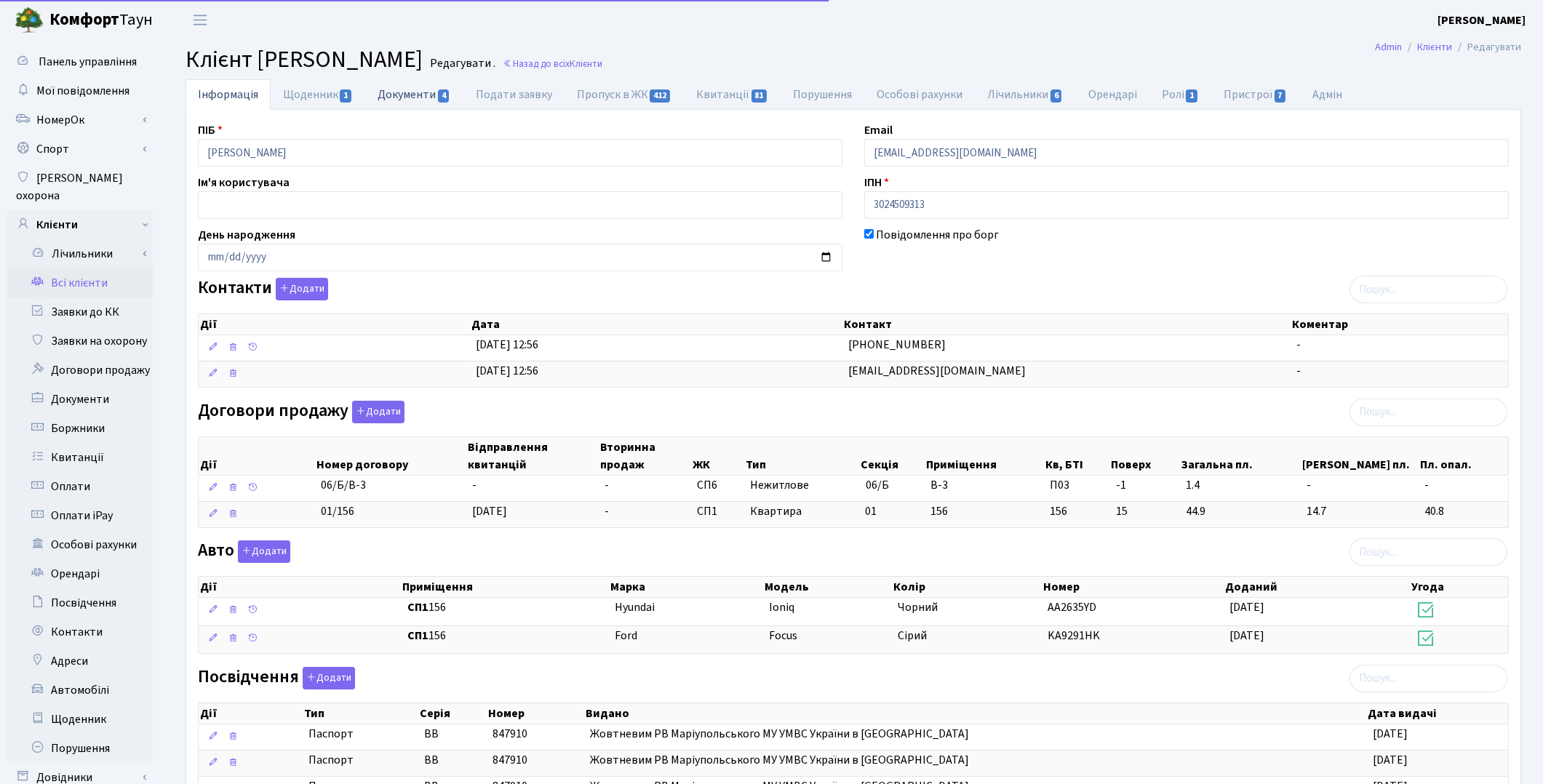
click at [396, 92] on link "Документи 4" at bounding box center [414, 94] width 98 height 30
